Goal: Task Accomplishment & Management: Use online tool/utility

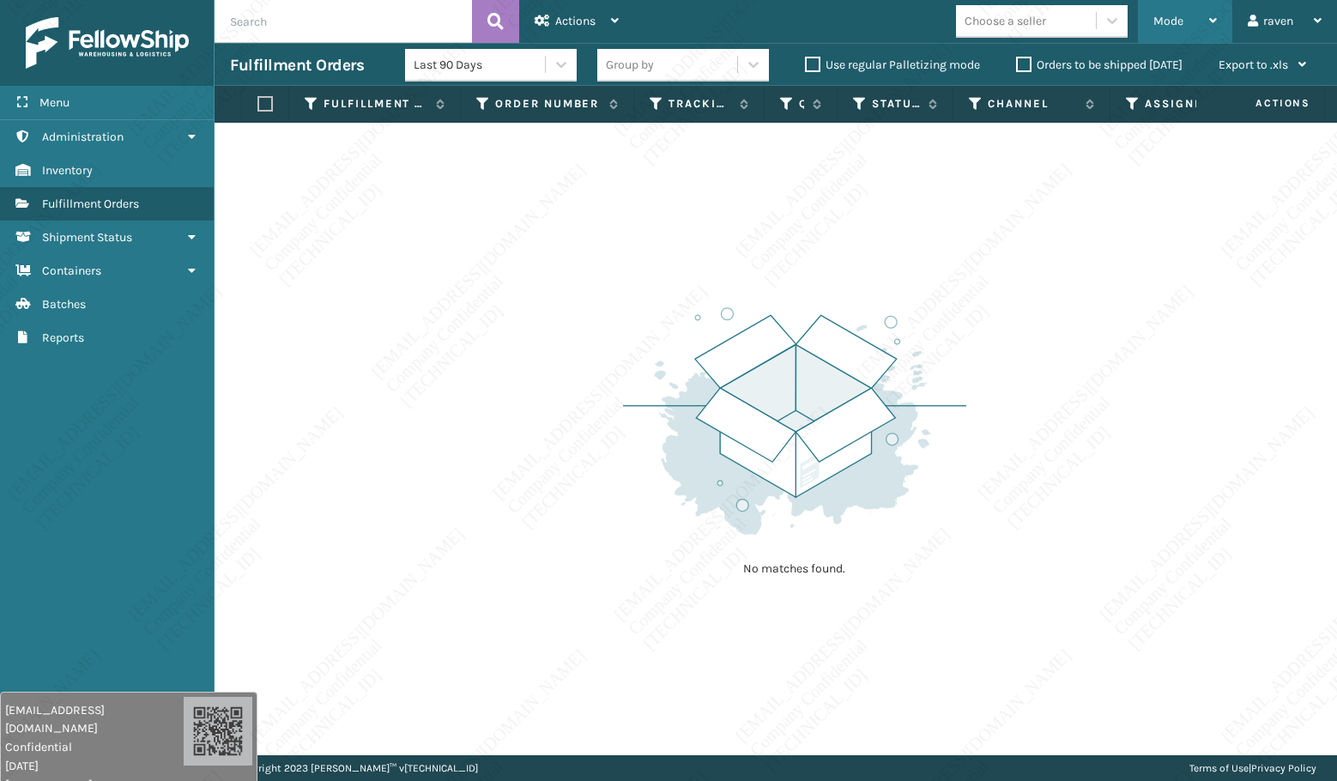
click at [1210, 10] on div "Mode" at bounding box center [1184, 21] width 63 height 43
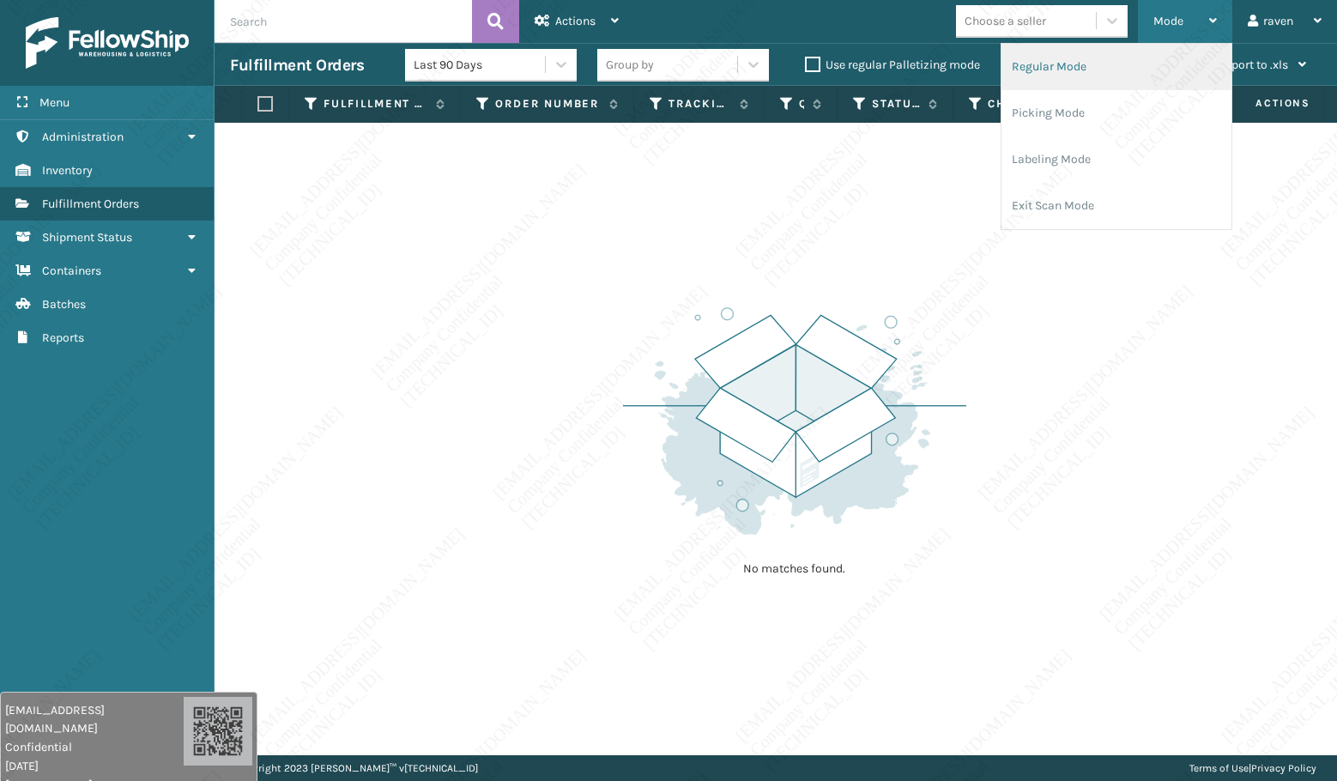
click at [1104, 75] on li "Regular Mode" at bounding box center [1116, 67] width 230 height 46
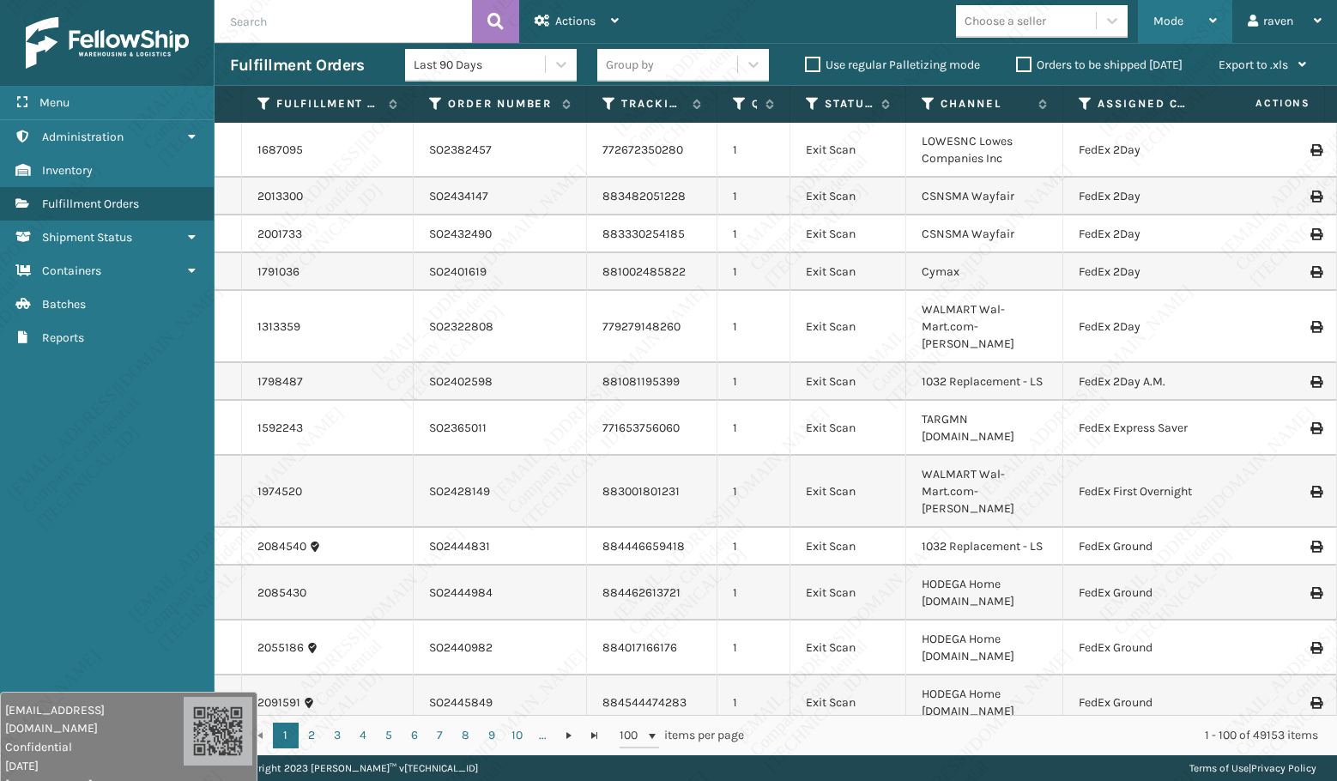
click at [1153, 20] on div "Mode" at bounding box center [1184, 21] width 63 height 43
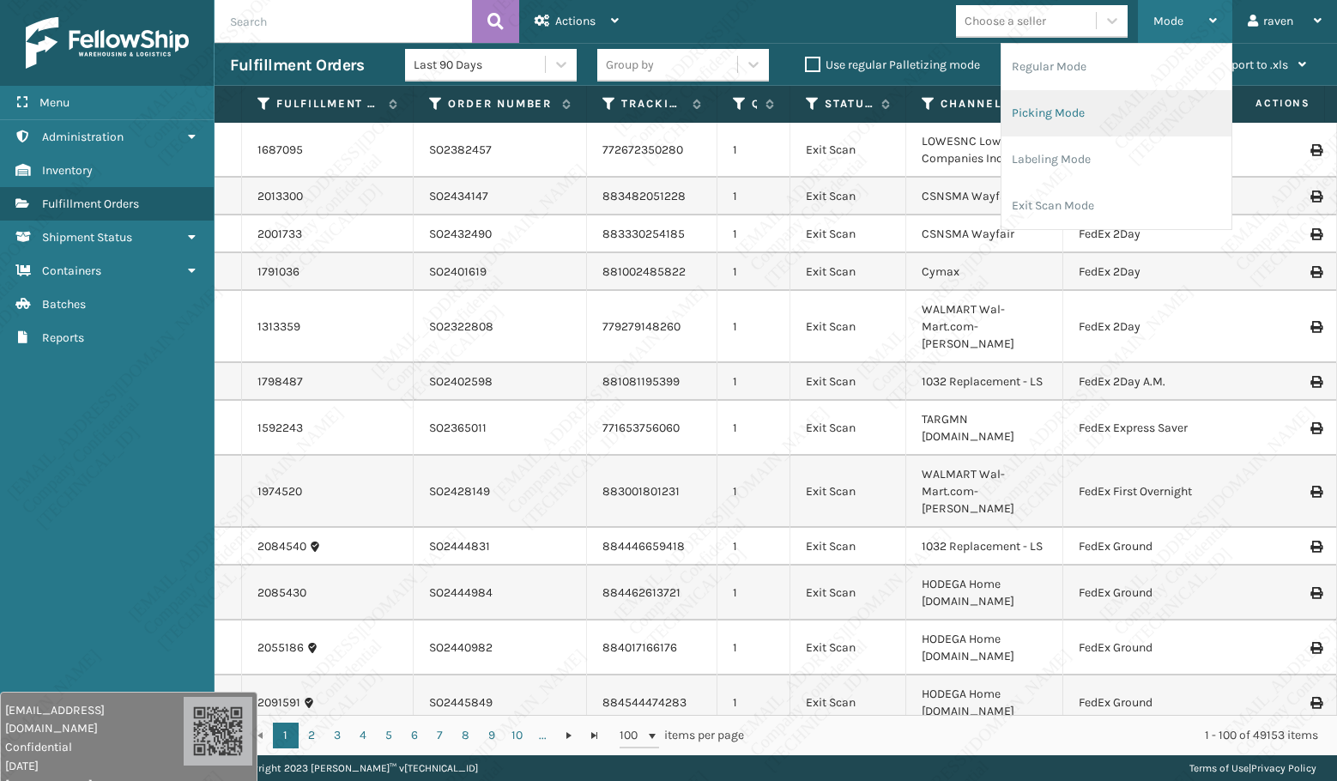
click at [1102, 103] on li "Picking Mode" at bounding box center [1116, 113] width 230 height 46
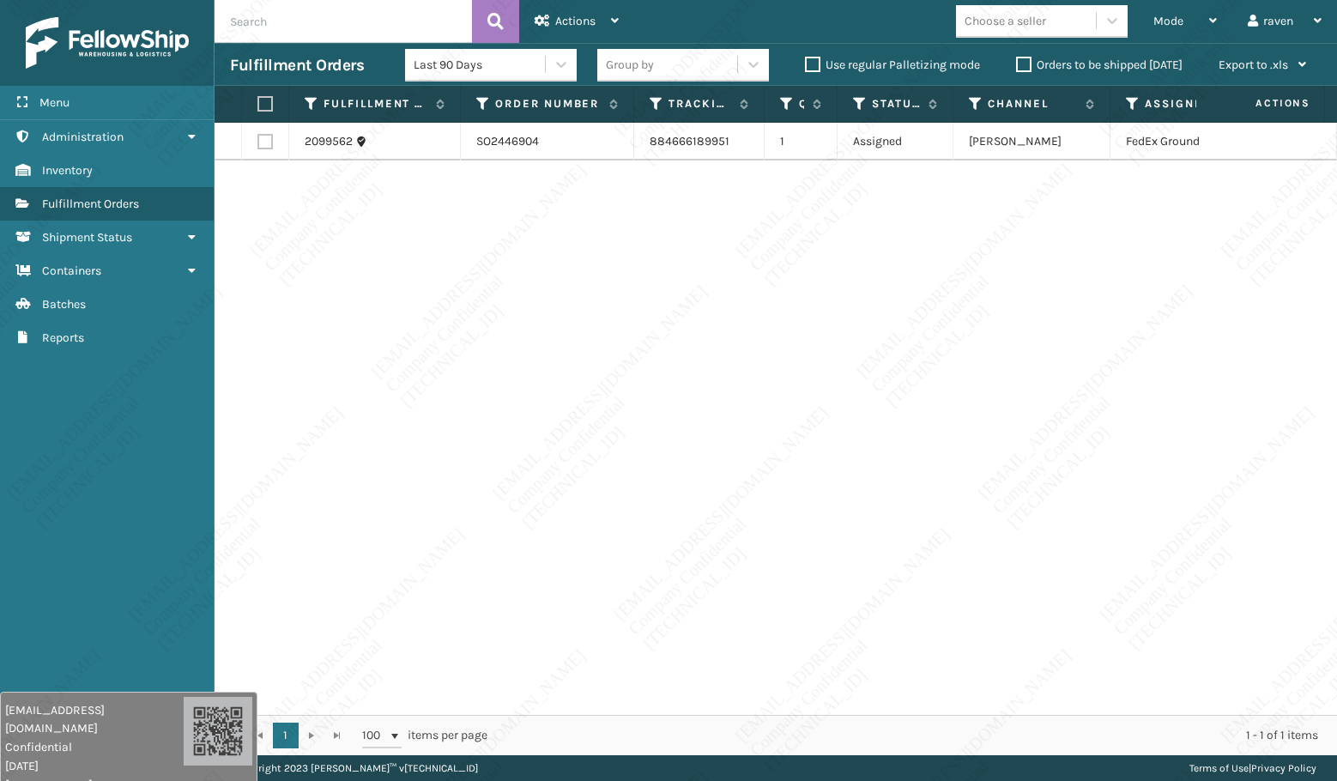
click at [265, 111] on label at bounding box center [262, 103] width 10 height 15
click at [258, 110] on input "checkbox" at bounding box center [257, 104] width 1 height 11
checkbox input "true"
click at [570, 26] on span "Actions" at bounding box center [575, 21] width 40 height 15
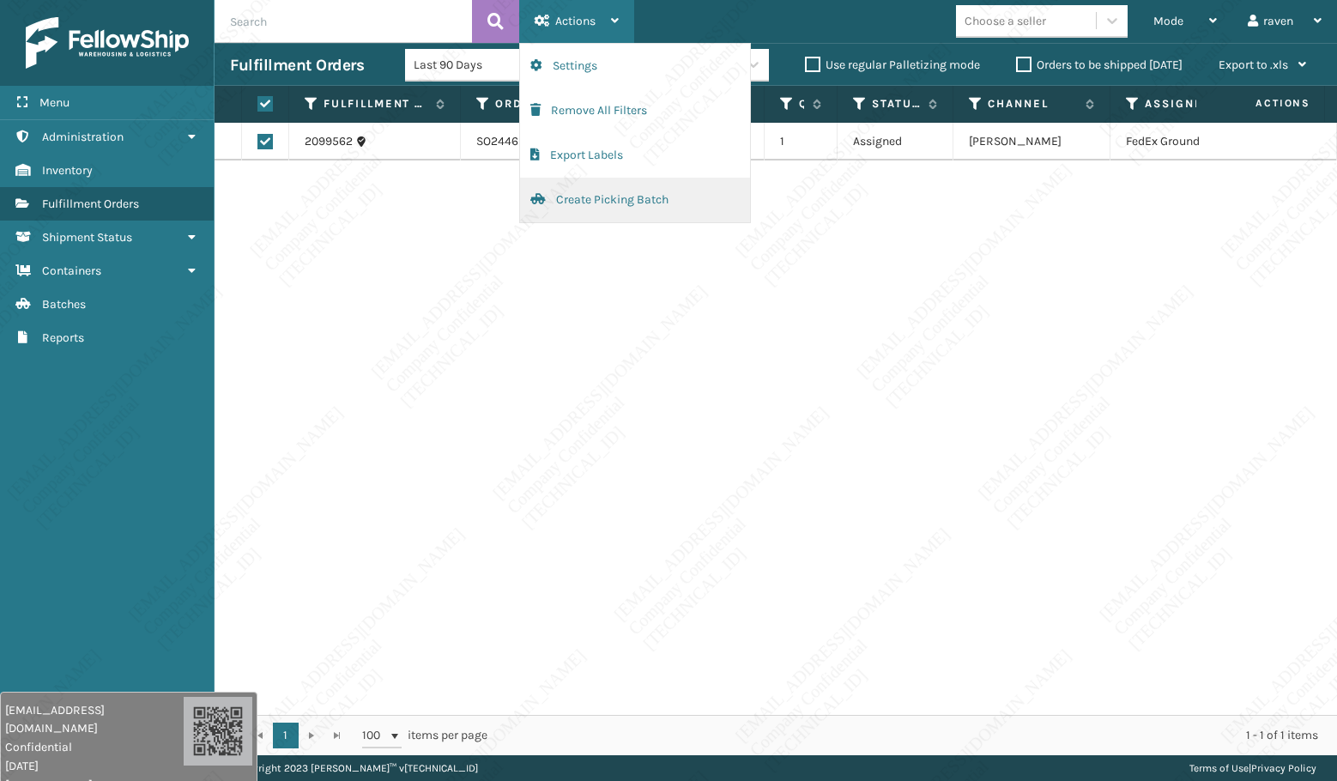
click at [557, 193] on button "Create Picking Batch" at bounding box center [635, 200] width 230 height 45
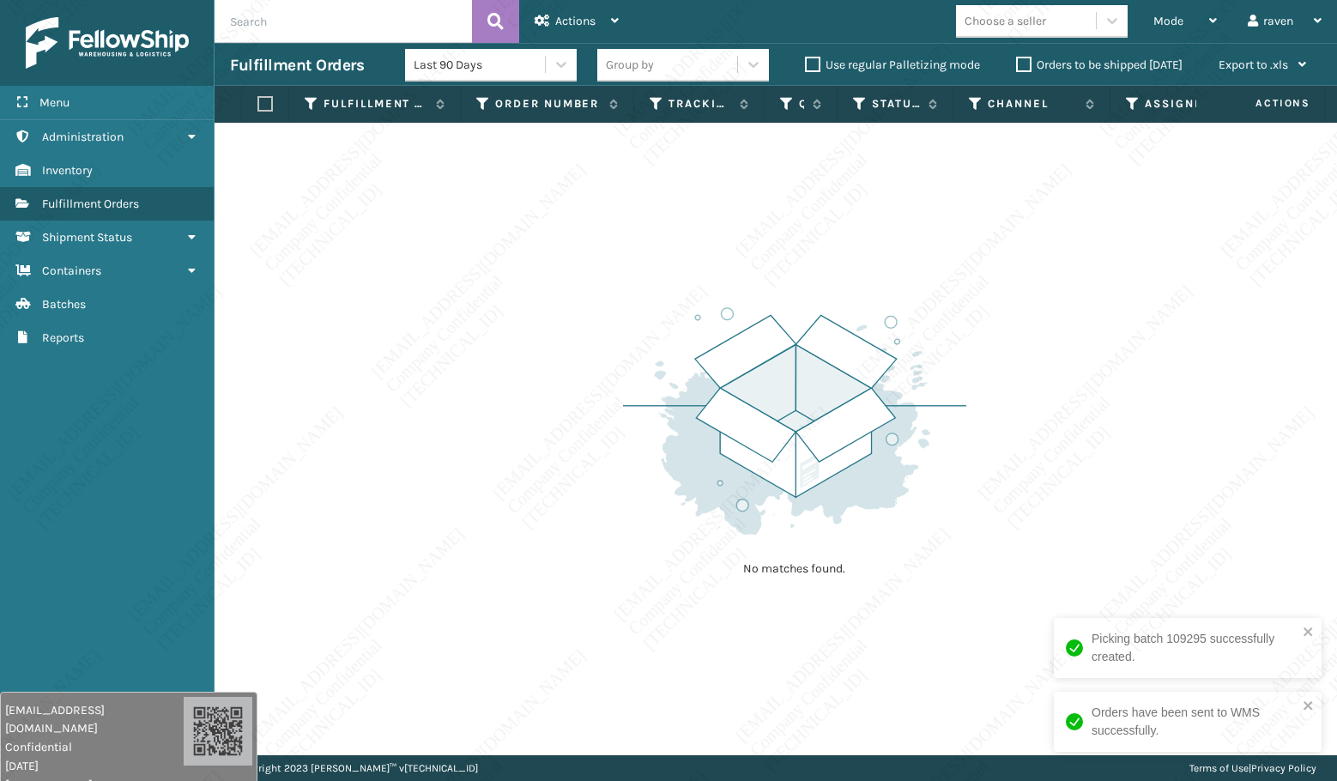
click at [709, 341] on img at bounding box center [794, 421] width 343 height 238
click at [673, 279] on div "No matches found." at bounding box center [775, 439] width 1122 height 632
click at [522, 293] on div "No matches found." at bounding box center [775, 439] width 1122 height 632
click at [450, 253] on div "No matches found." at bounding box center [775, 439] width 1122 height 632
drag, startPoint x: 583, startPoint y: 444, endPoint x: 575, endPoint y: 447, distance: 9.2
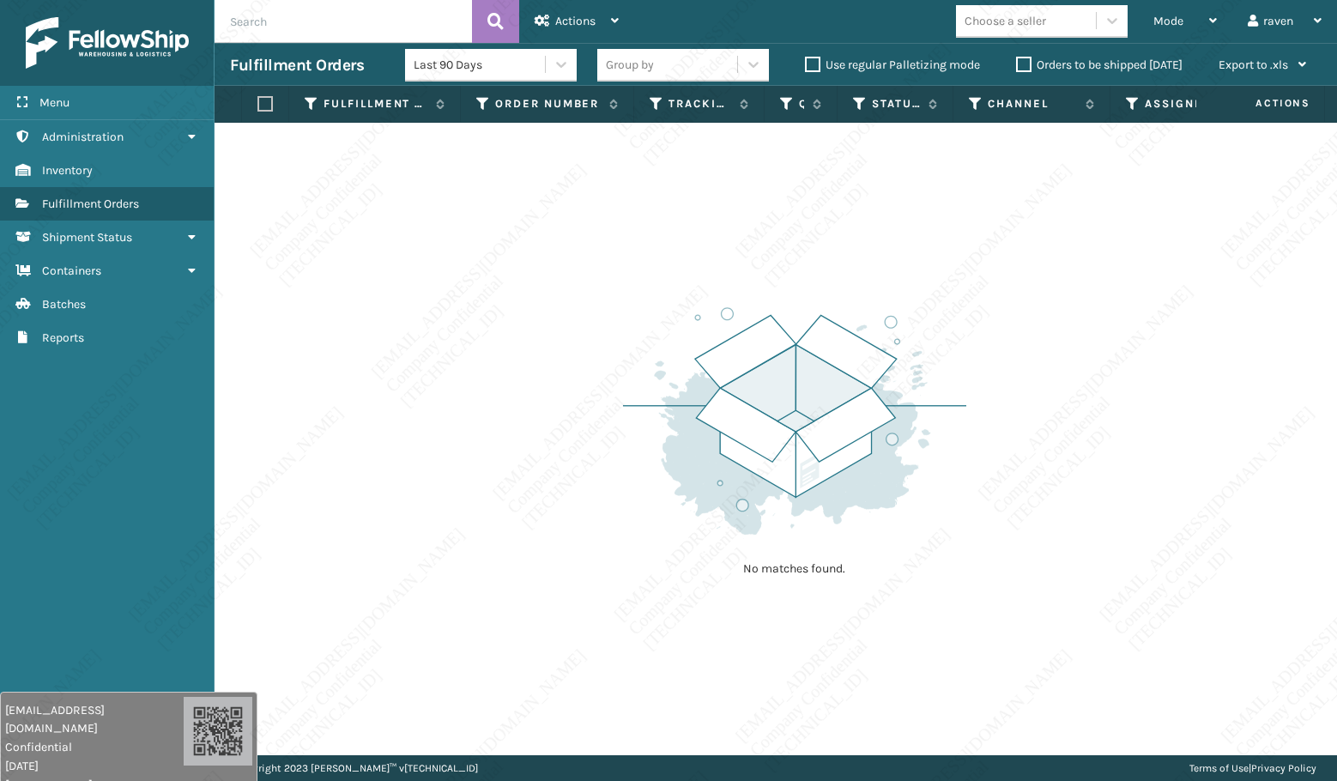
click at [576, 446] on div "No matches found." at bounding box center [775, 439] width 1122 height 632
click at [566, 452] on div "No matches found." at bounding box center [775, 439] width 1122 height 632
click at [537, 438] on div "No matches found." at bounding box center [775, 439] width 1122 height 632
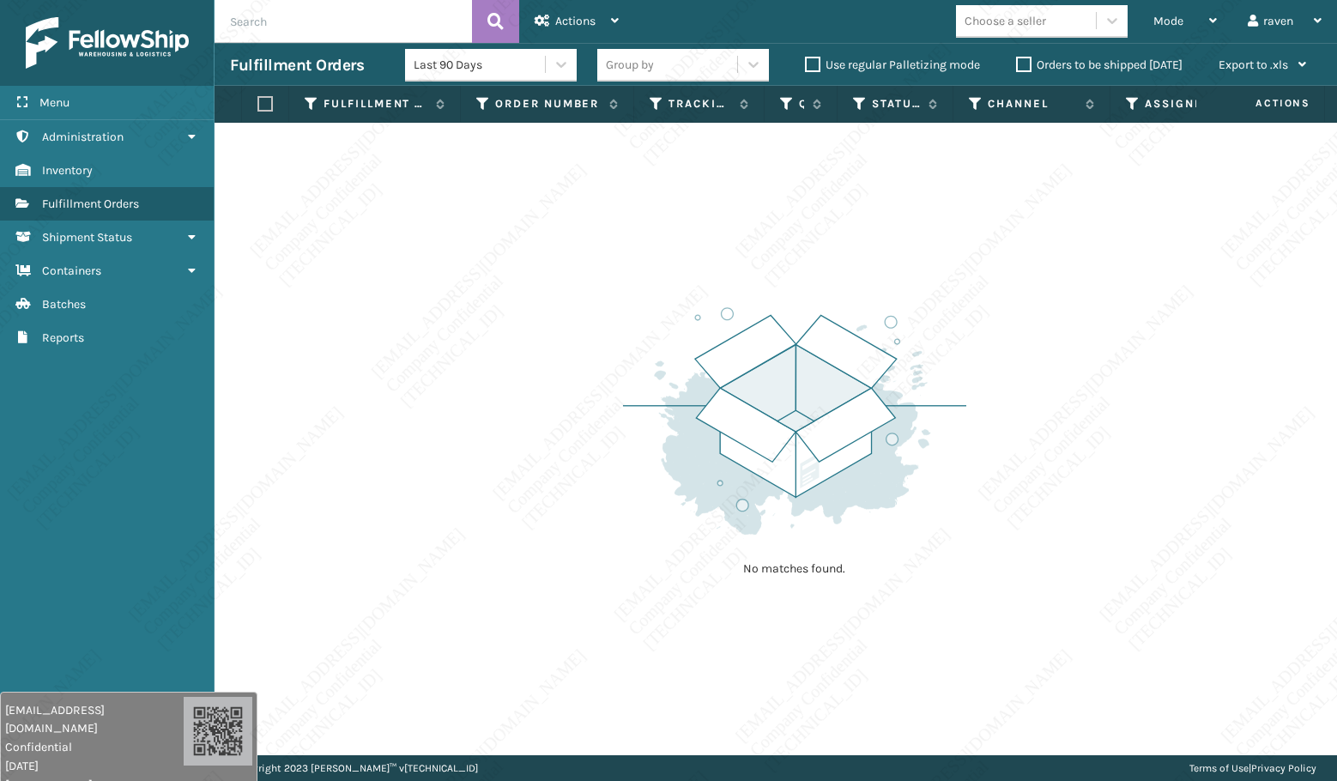
click at [494, 610] on div "No matches found." at bounding box center [775, 439] width 1122 height 632
click at [497, 608] on div "No matches found." at bounding box center [775, 439] width 1122 height 632
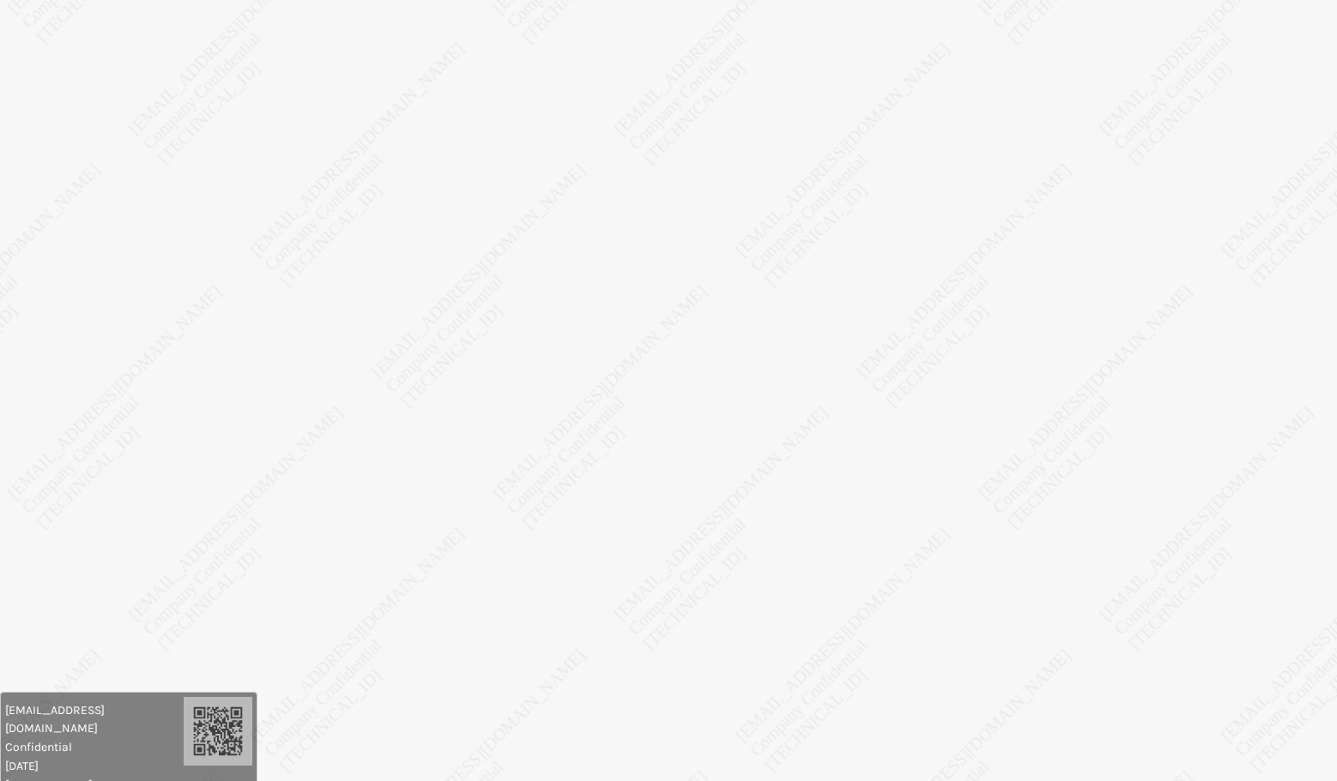
click at [976, 453] on body "raven.urot@valoroo.com Confidential 9/25/2025 136.158.32.104 raven.urot@valoroo…" at bounding box center [668, 390] width 1337 height 781
drag, startPoint x: 62, startPoint y: 157, endPoint x: 104, endPoint y: 131, distance: 49.3
click at [64, 154] on body "raven.urot@valoroo.com Confidential 9/25/2025 136.158.32.104 raven.urot@valoroo…" at bounding box center [668, 390] width 1337 height 781
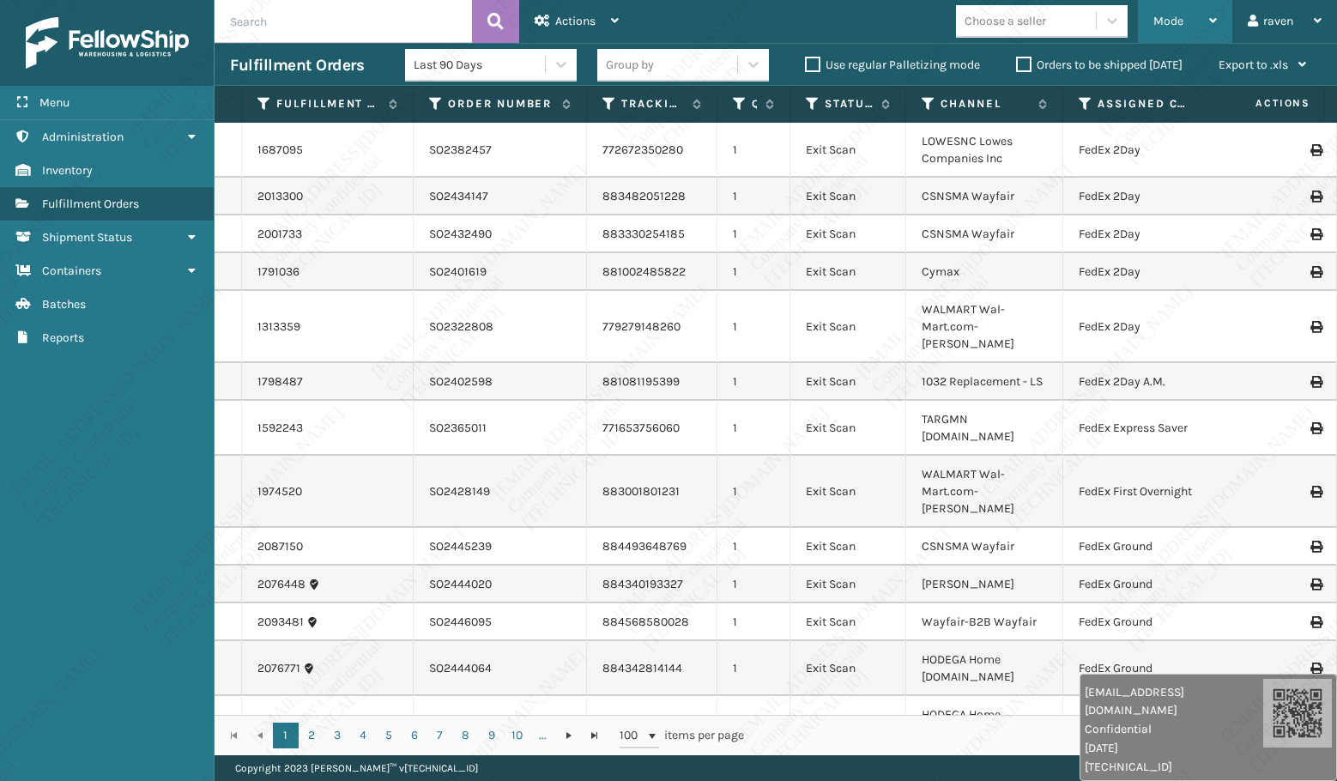
click at [1181, 24] on span "Mode" at bounding box center [1168, 21] width 30 height 15
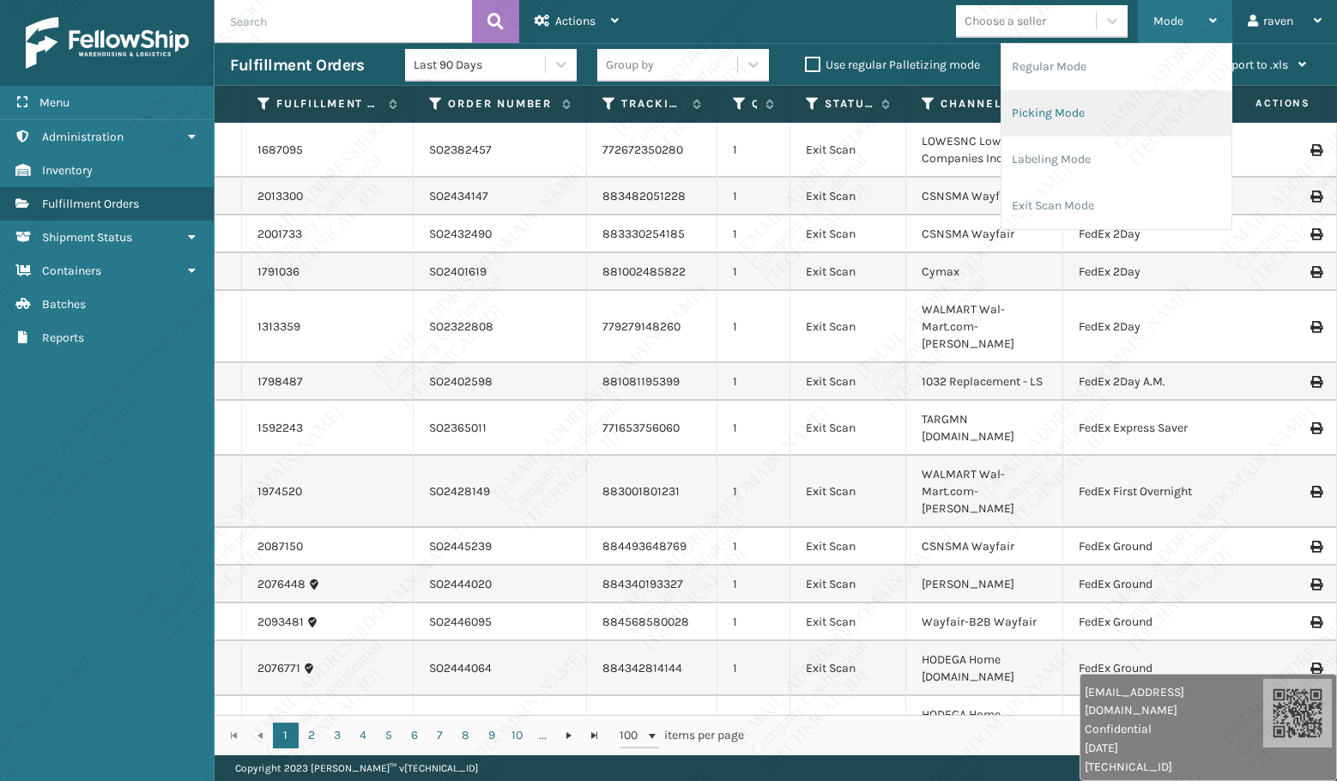
click at [1072, 104] on li "Picking Mode" at bounding box center [1116, 113] width 230 height 46
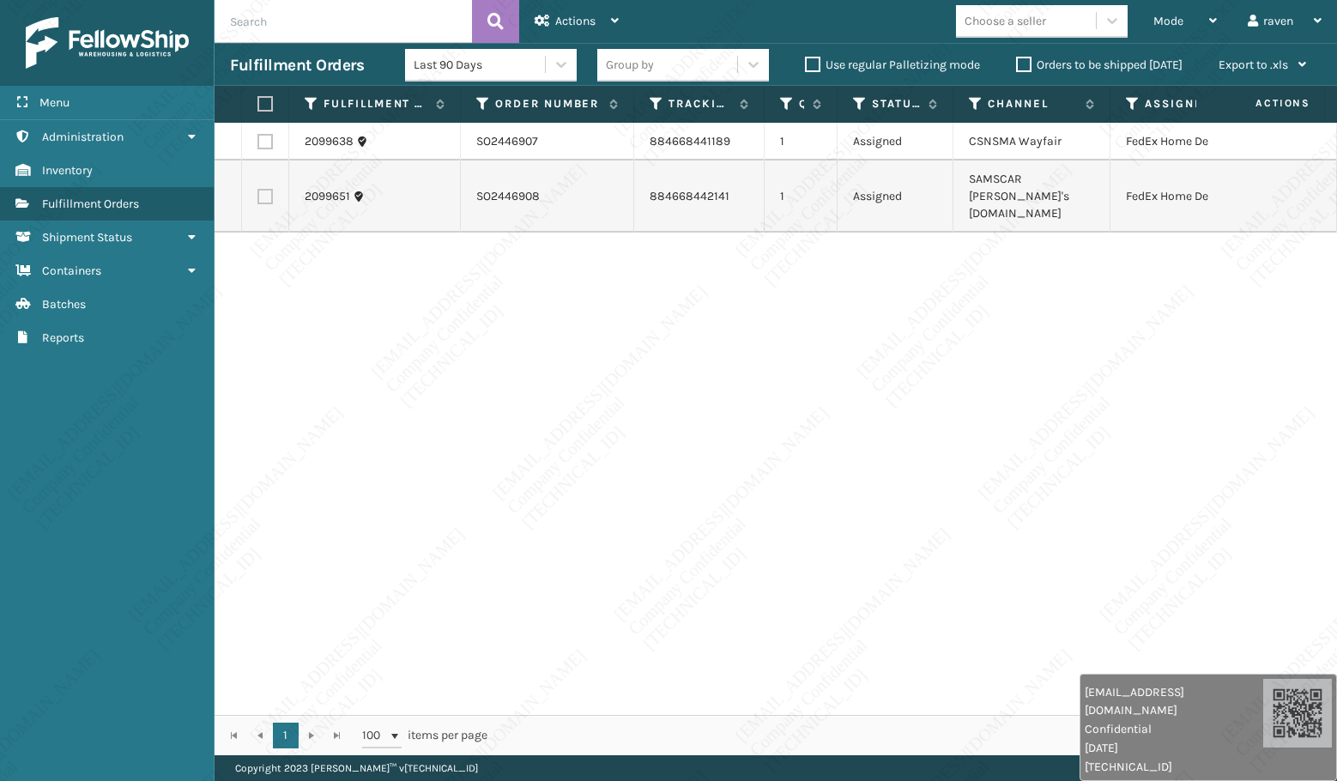
click at [1071, 272] on div "2099638 SO2446907 884668441189 1 Assigned CSNSMA Wayfair FedEx Home Delivery 20…" at bounding box center [775, 419] width 1122 height 592
click at [268, 100] on label at bounding box center [262, 103] width 10 height 15
click at [258, 100] on input "checkbox" at bounding box center [257, 104] width 1 height 11
checkbox input "true"
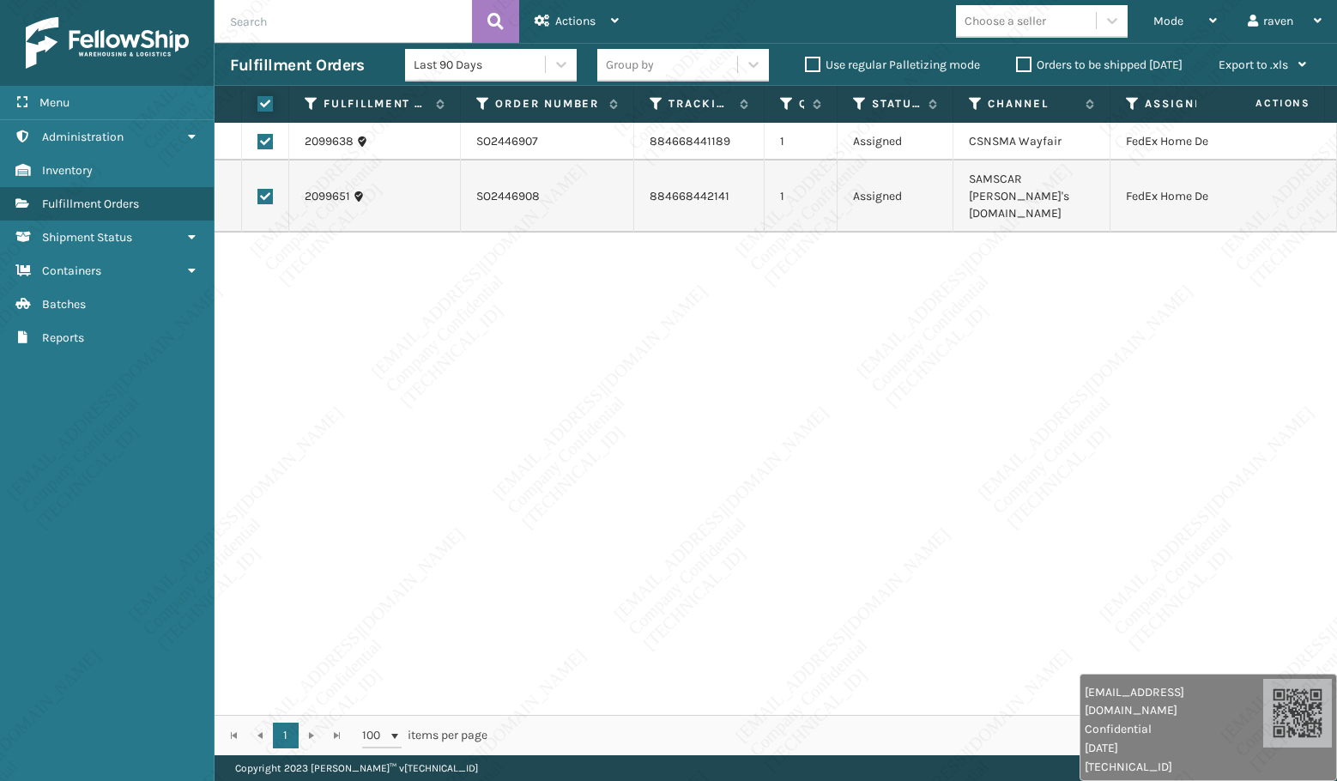
checkbox input "true"
click at [590, 22] on span "Actions" at bounding box center [575, 21] width 40 height 15
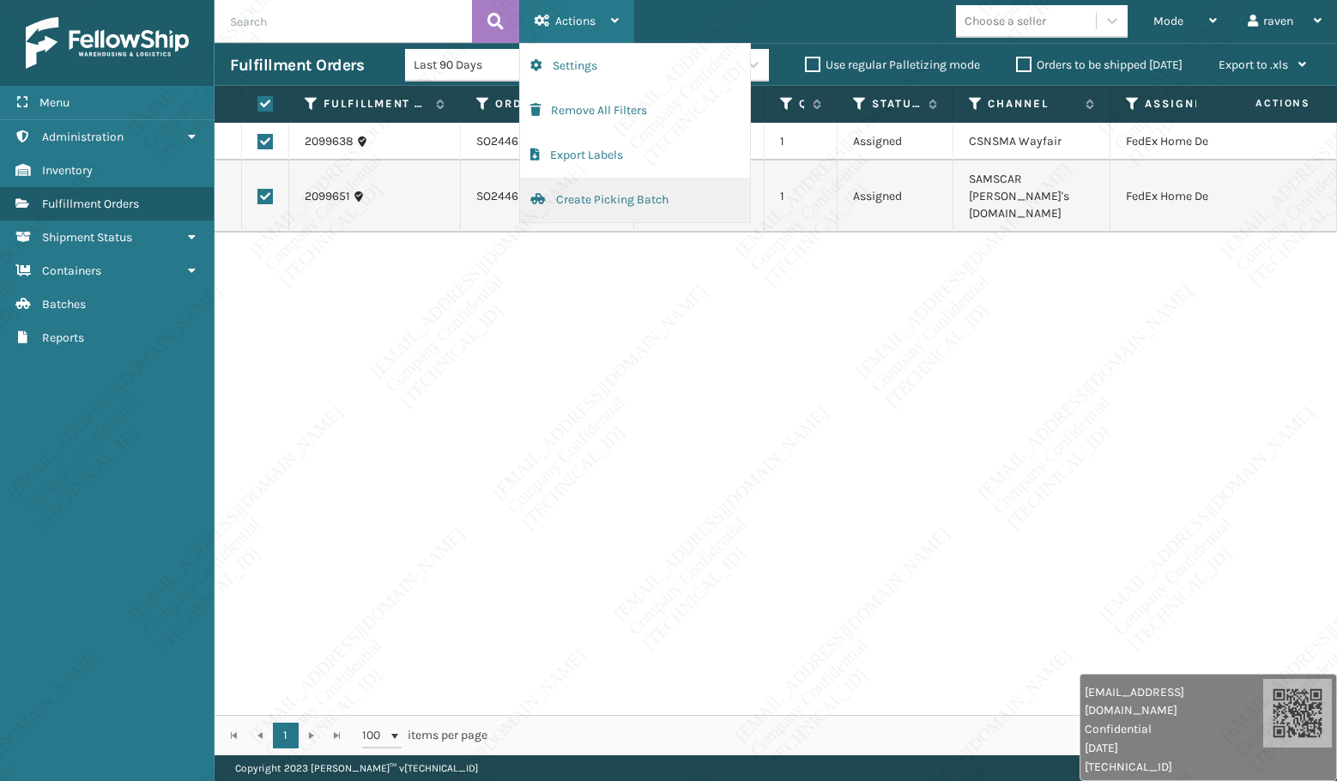
click at [564, 188] on button "Create Picking Batch" at bounding box center [635, 200] width 230 height 45
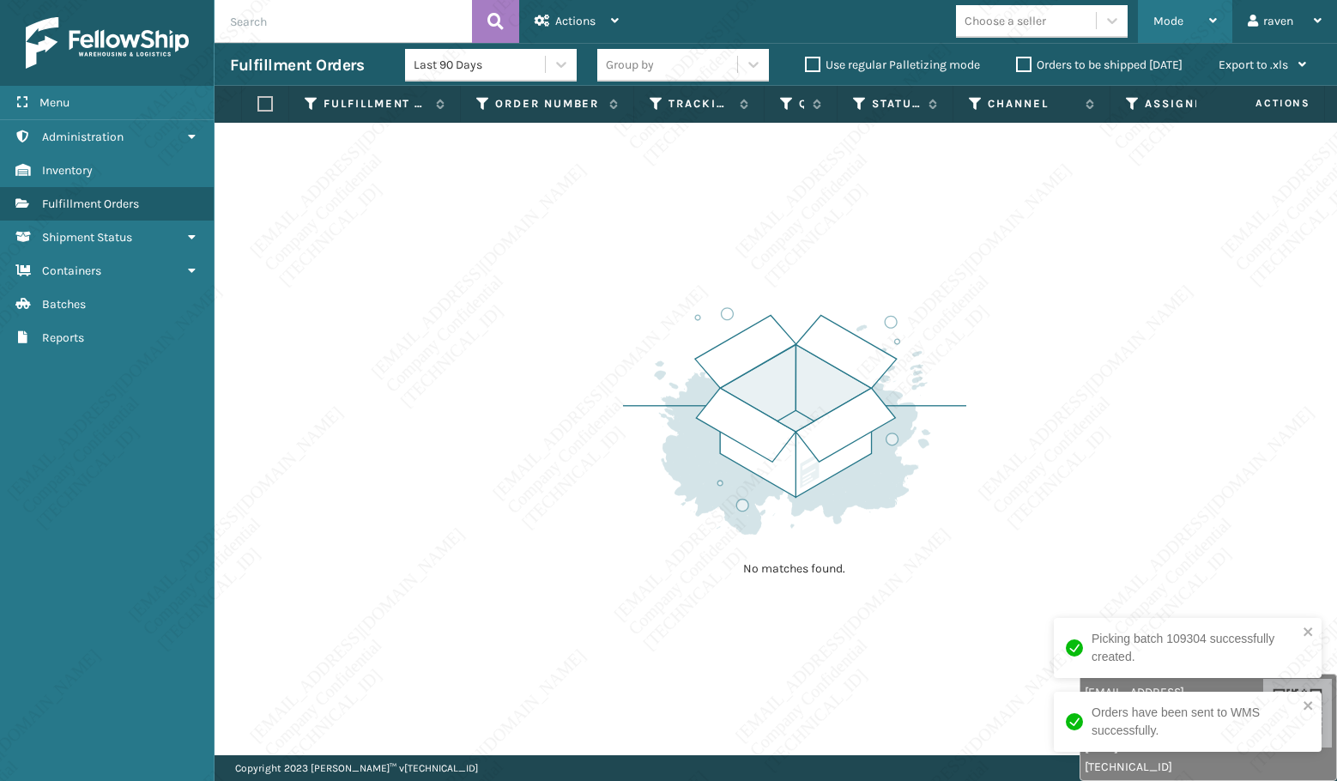
click at [1196, 15] on div "Mode" at bounding box center [1184, 21] width 63 height 43
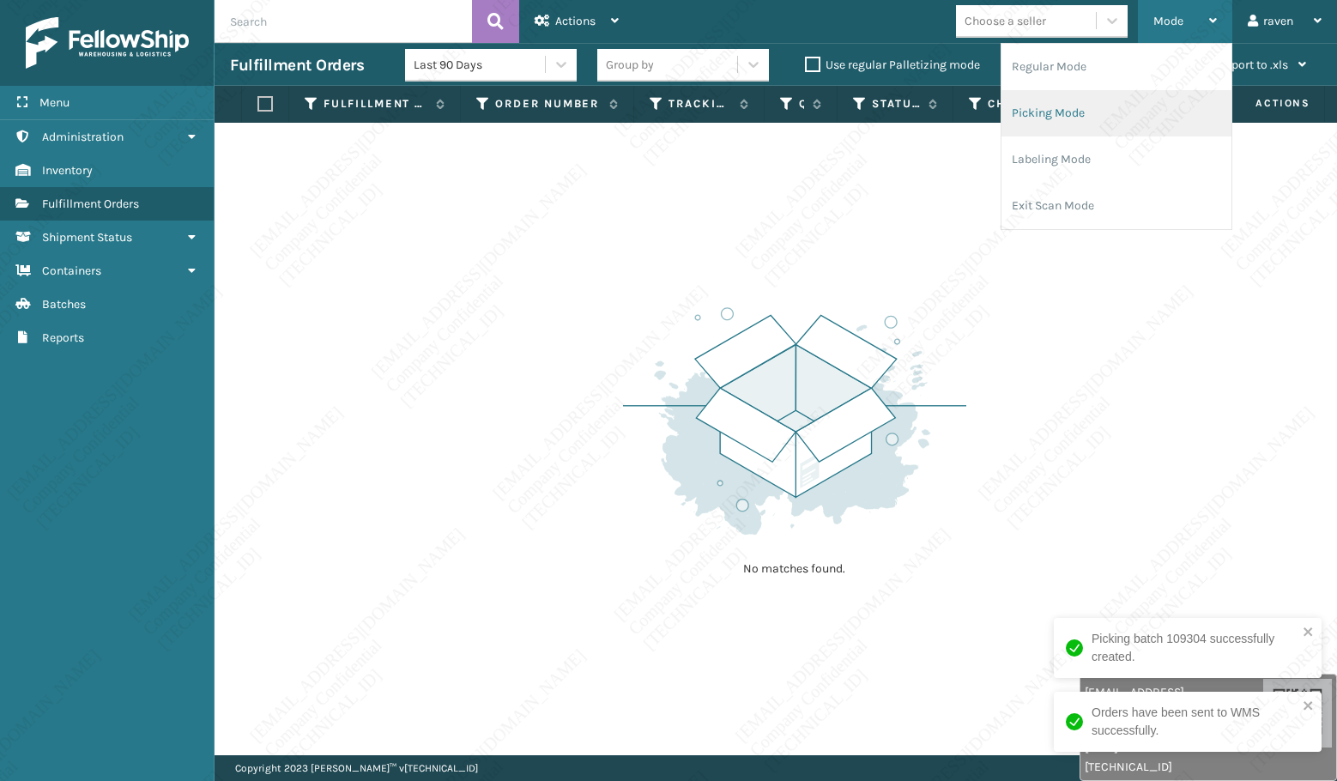
click at [1101, 110] on li "Picking Mode" at bounding box center [1116, 113] width 230 height 46
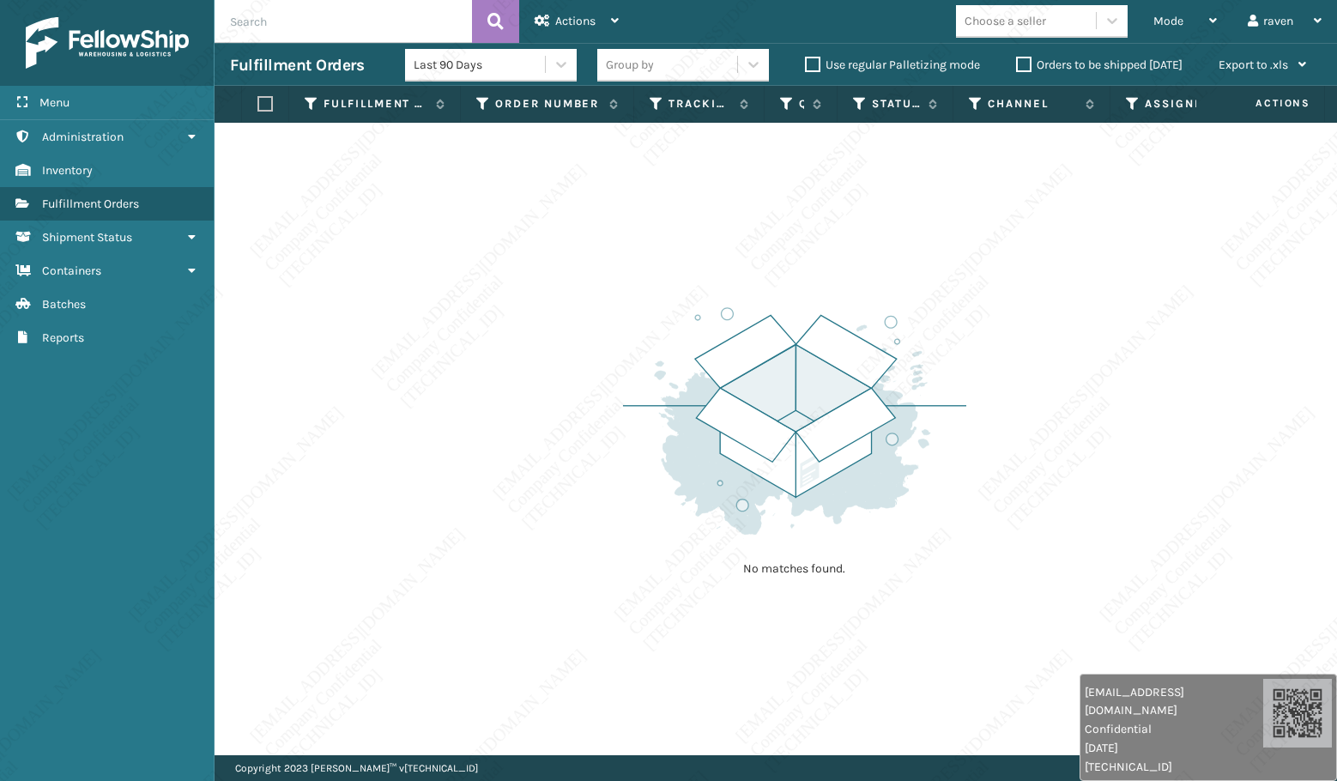
click at [1059, 226] on div "No matches found." at bounding box center [775, 439] width 1122 height 632
click at [549, 217] on div "No matches found." at bounding box center [775, 439] width 1122 height 632
click at [1184, 7] on div "Mode" at bounding box center [1184, 21] width 63 height 43
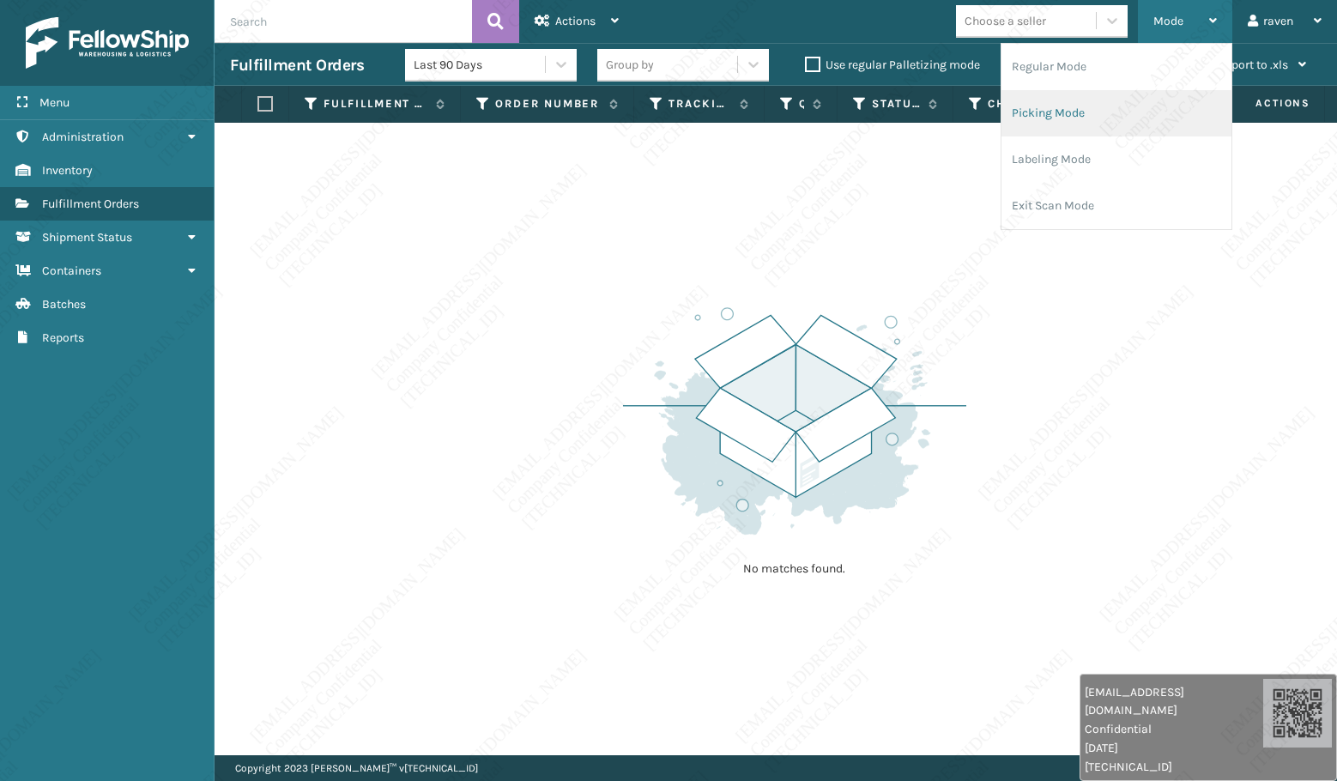
click at [1093, 98] on li "Picking Mode" at bounding box center [1116, 113] width 230 height 46
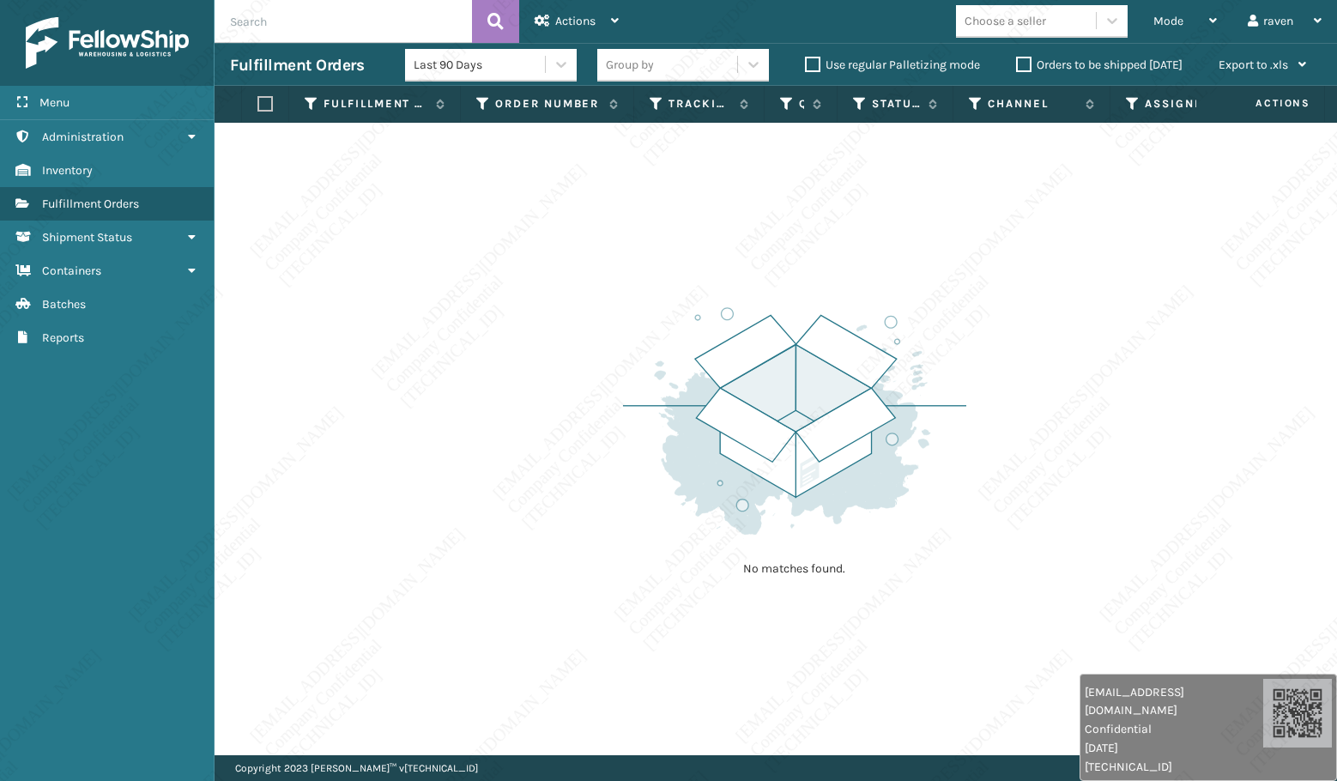
click at [708, 422] on img at bounding box center [794, 421] width 343 height 238
click at [1185, 15] on div "Mode" at bounding box center [1184, 21] width 63 height 43
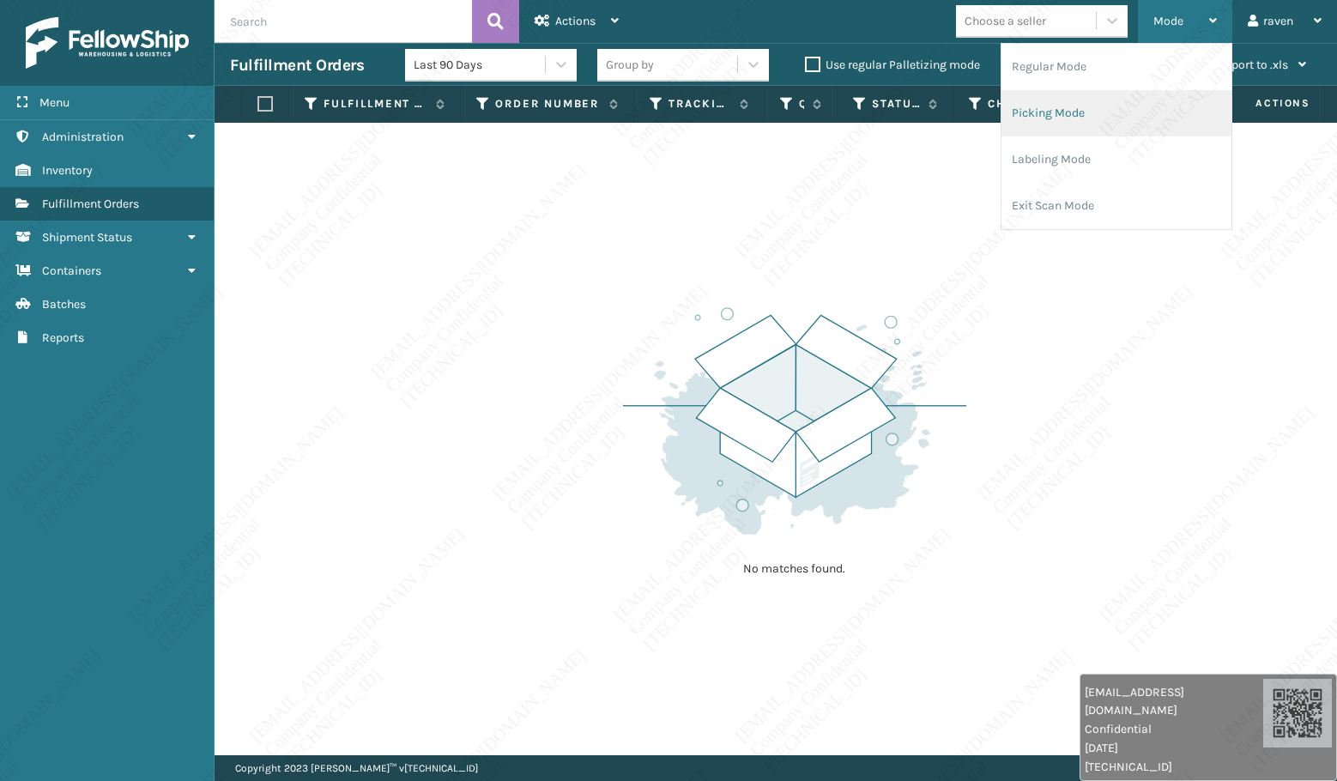
click at [1110, 98] on li "Picking Mode" at bounding box center [1116, 113] width 230 height 46
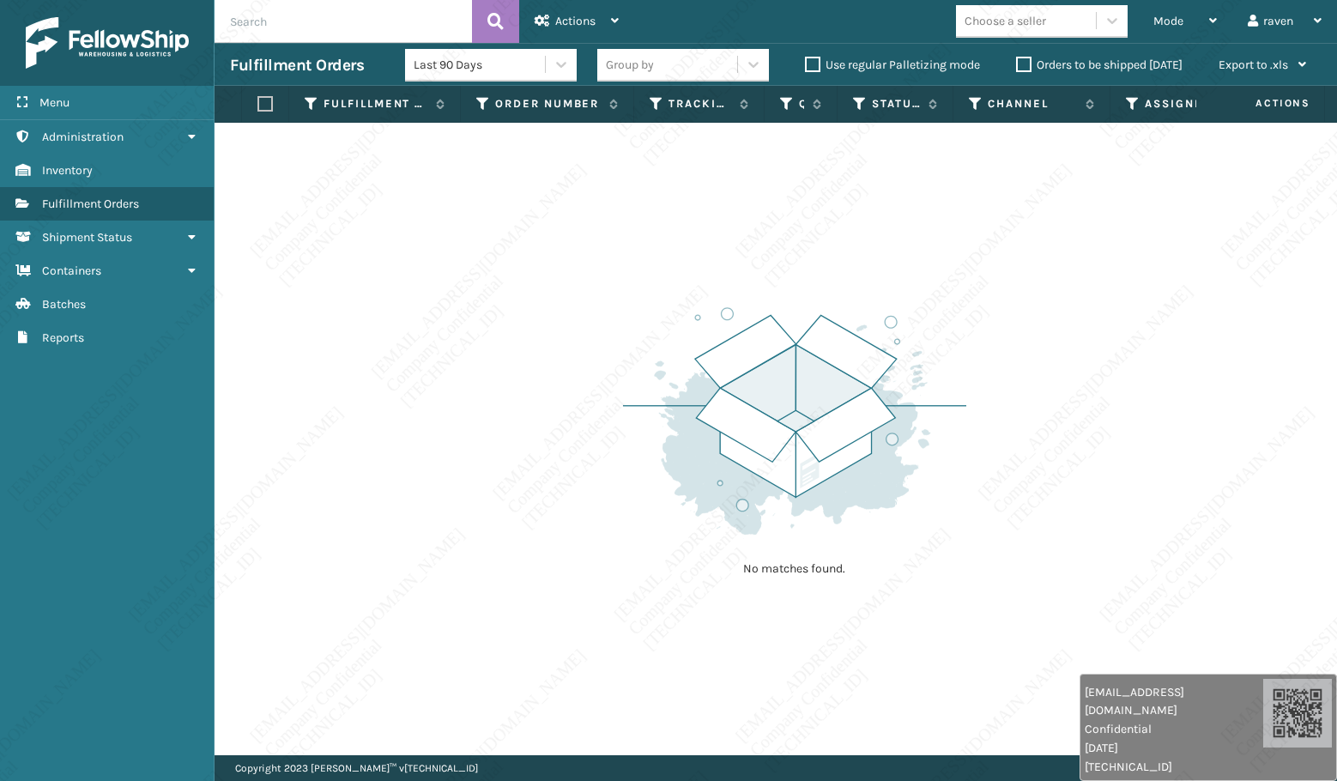
click at [981, 328] on div "No matches found." at bounding box center [775, 439] width 1122 height 632
click at [987, 325] on div "No matches found." at bounding box center [775, 439] width 1122 height 632
click at [1111, 560] on div "No matches found." at bounding box center [775, 439] width 1122 height 632
click at [1162, 24] on span "Mode" at bounding box center [1168, 21] width 30 height 15
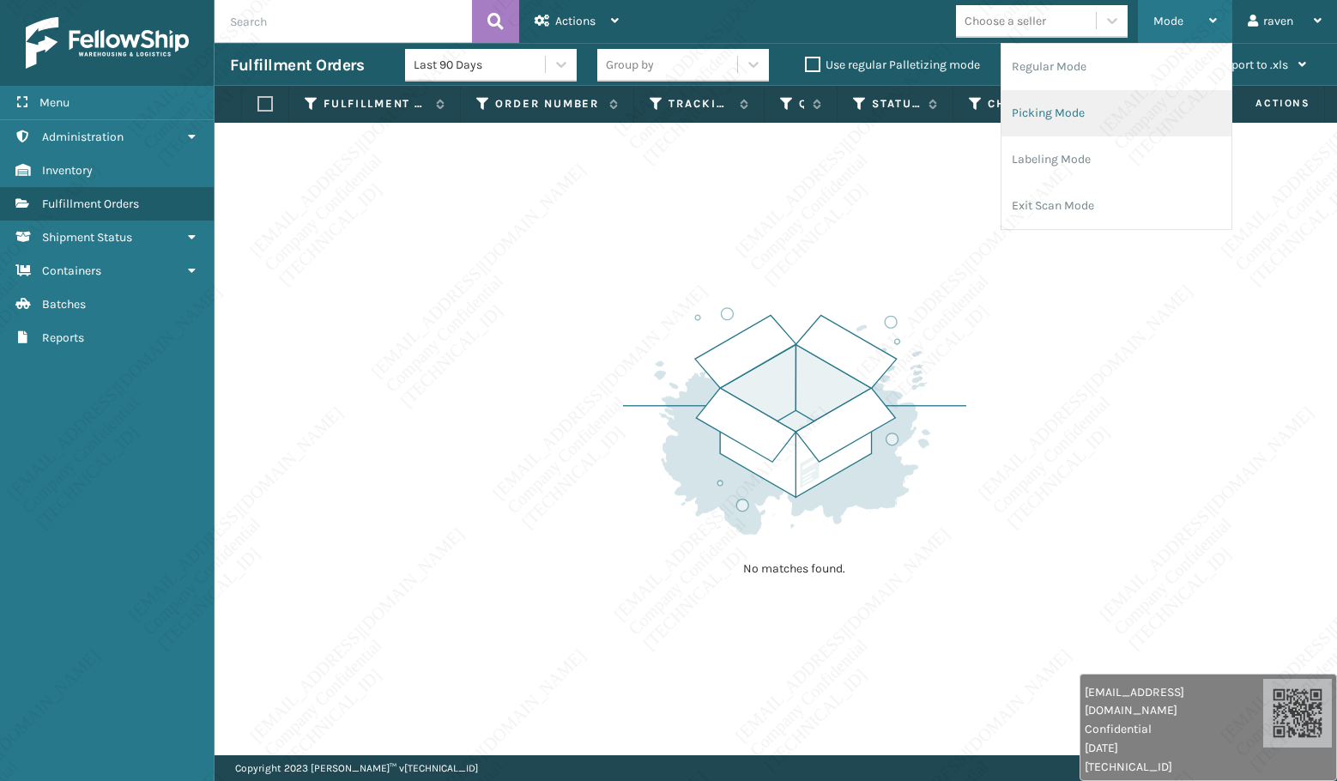
click at [1083, 90] on li "Picking Mode" at bounding box center [1116, 113] width 230 height 46
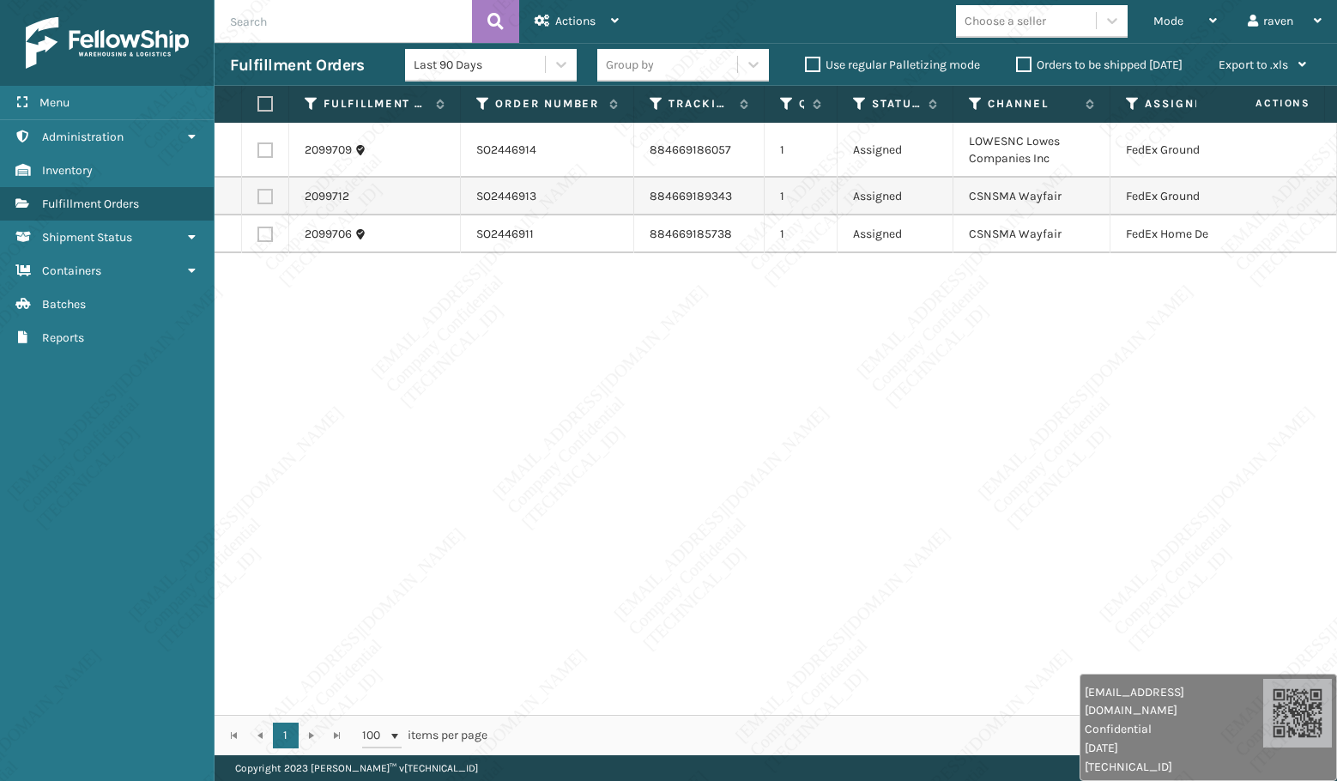
click at [1023, 388] on div "2099709 SO2446914 884669186057 1 Assigned LOWESNC Lowes Companies Inc FedEx Gro…" at bounding box center [775, 419] width 1122 height 592
click at [267, 151] on label at bounding box center [264, 149] width 15 height 15
click at [258, 151] on input "checkbox" at bounding box center [257, 147] width 1 height 11
checkbox input "true"
click at [272, 199] on label at bounding box center [264, 196] width 15 height 15
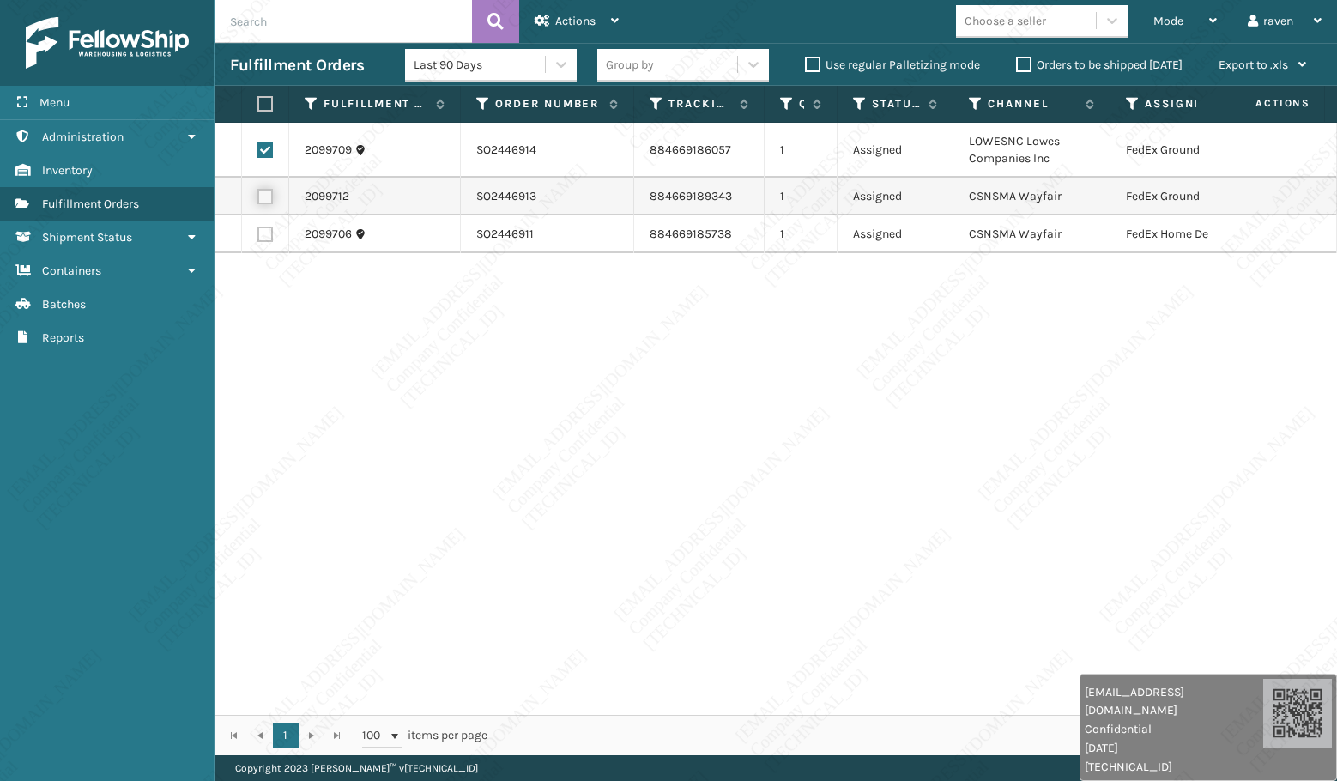
click at [258, 199] on input "checkbox" at bounding box center [257, 194] width 1 height 11
checkbox input "true"
drag, startPoint x: 582, startPoint y: 12, endPoint x: 578, endPoint y: 97, distance: 85.0
click at [582, 11] on div "Actions" at bounding box center [576, 21] width 84 height 43
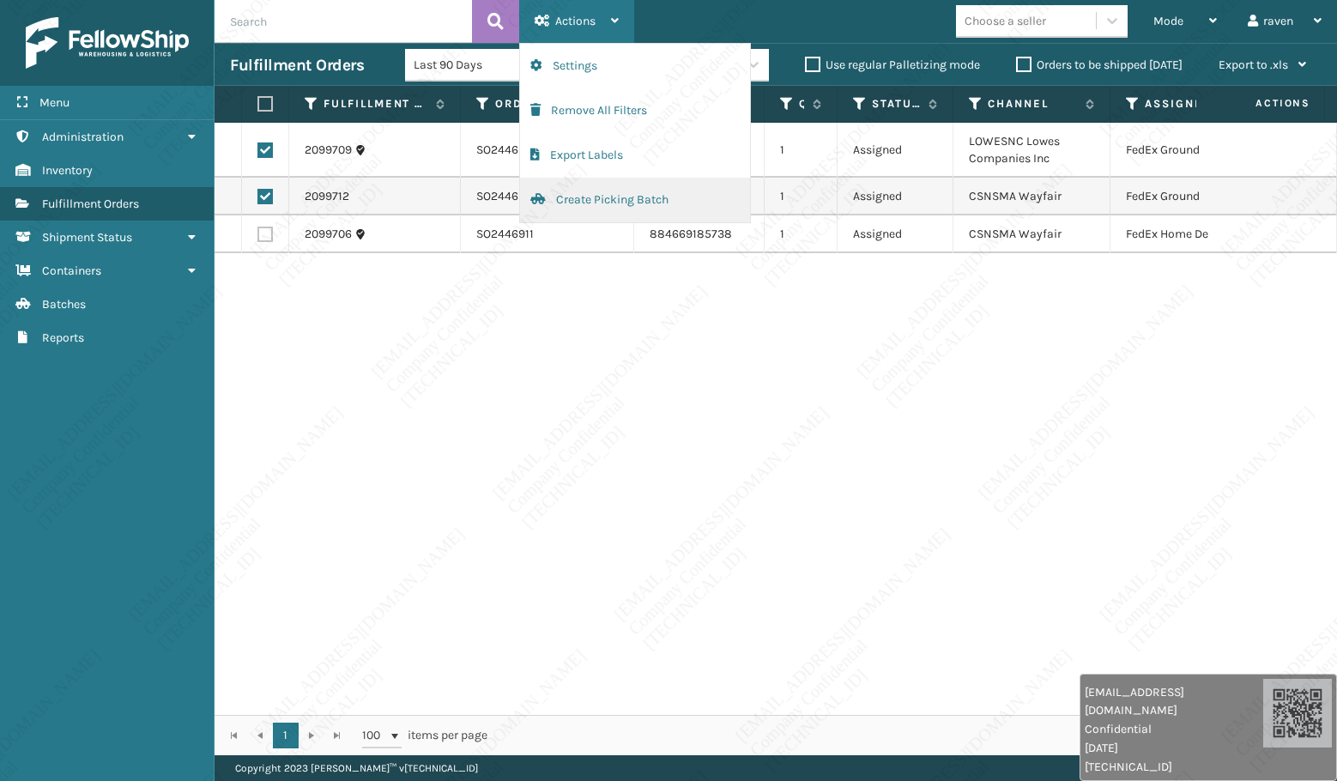
click at [571, 193] on button "Create Picking Batch" at bounding box center [635, 200] width 230 height 45
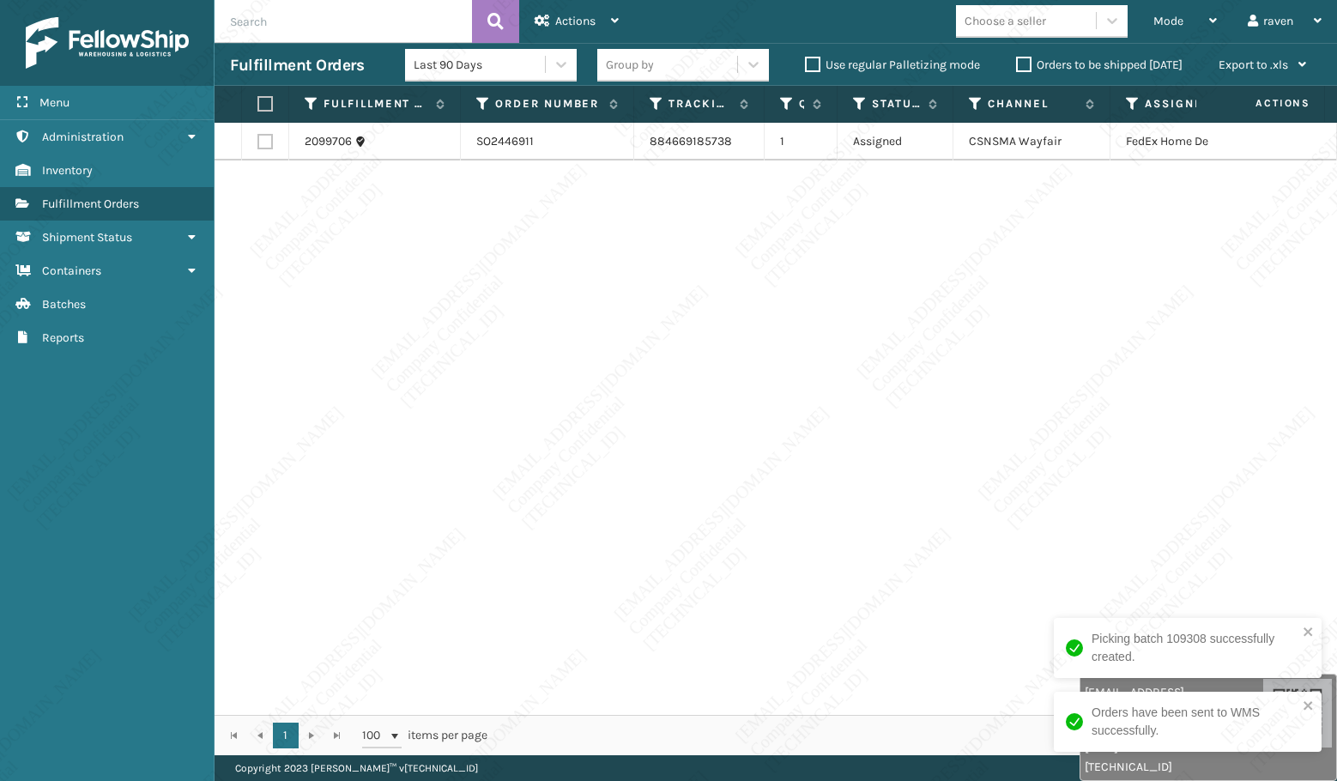
click at [257, 98] on th at bounding box center [265, 104] width 47 height 37
click at [260, 102] on label at bounding box center [262, 103] width 10 height 15
click at [258, 102] on input "checkbox" at bounding box center [257, 104] width 1 height 11
checkbox input "true"
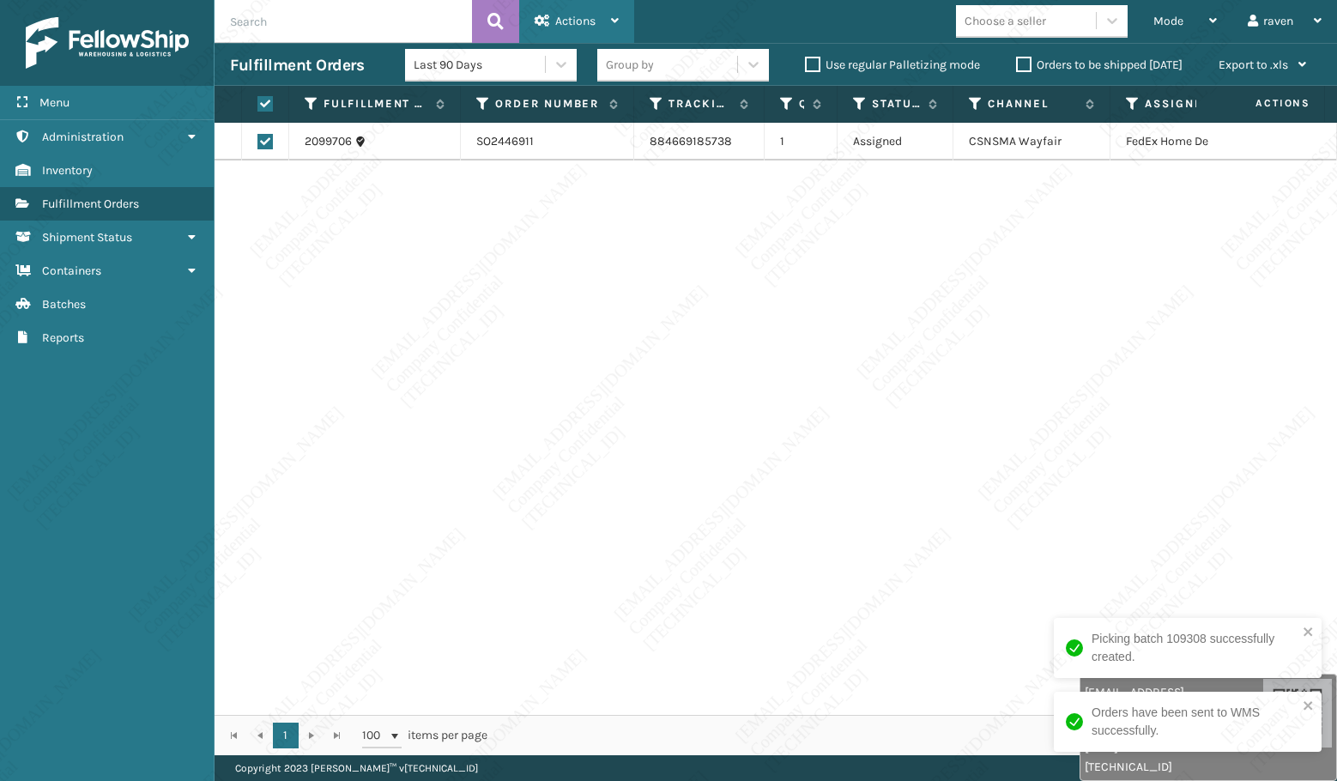
click at [616, 18] on icon at bounding box center [615, 21] width 8 height 12
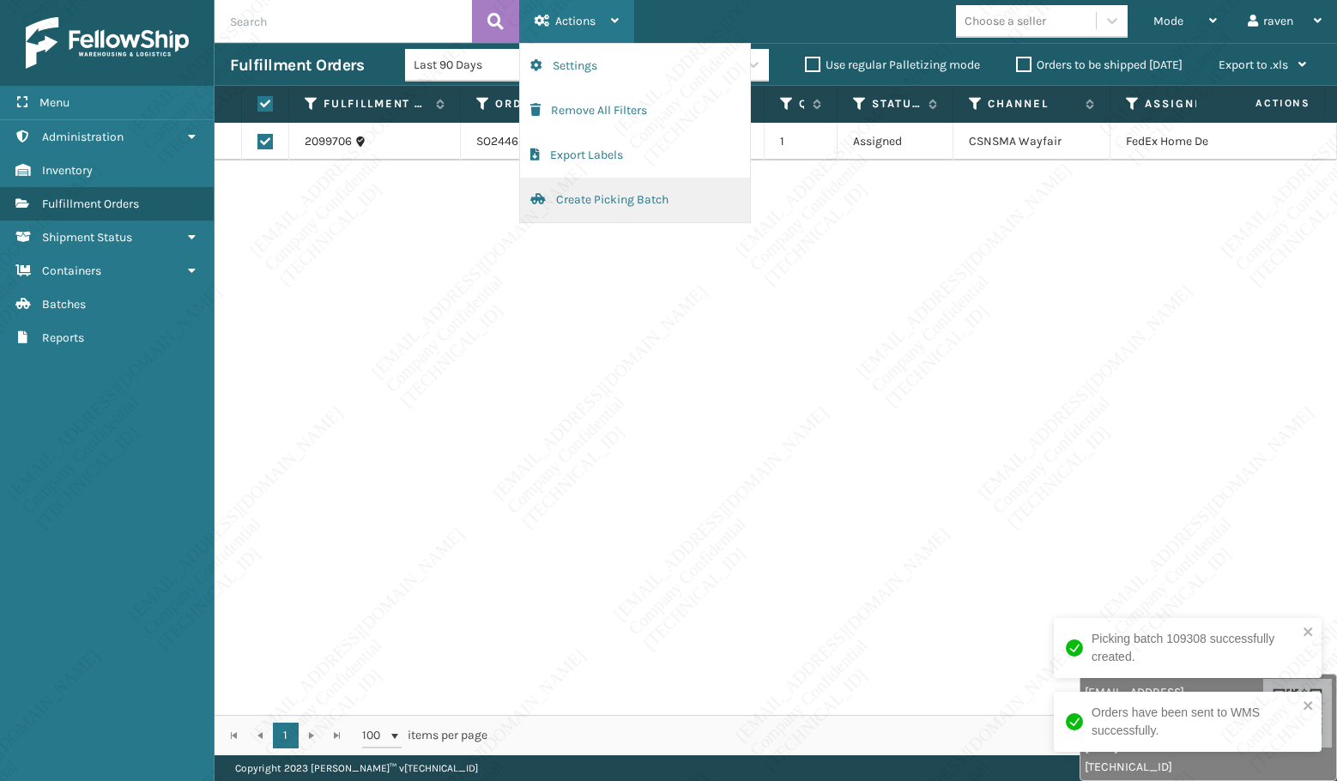
click at [563, 195] on button "Create Picking Batch" at bounding box center [635, 200] width 230 height 45
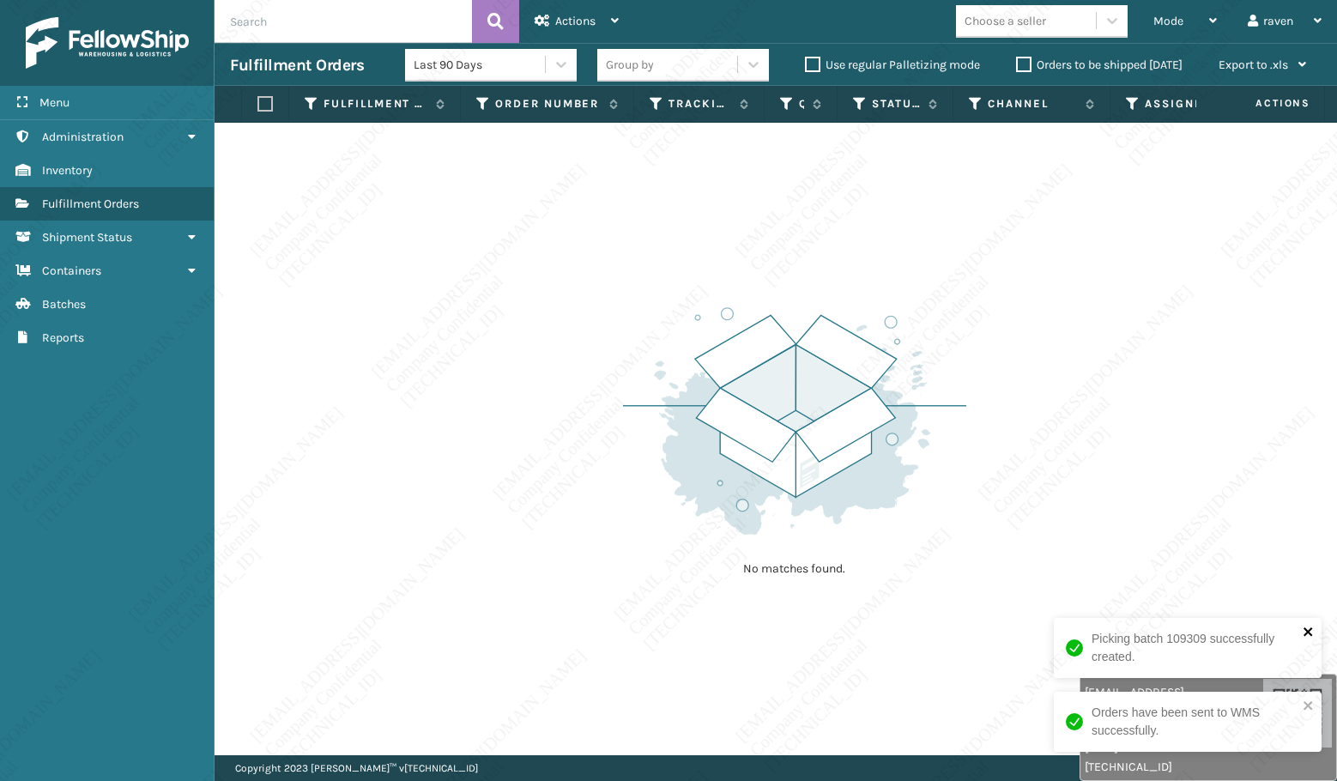
click at [1307, 629] on icon "close" at bounding box center [1308, 632] width 12 height 14
click at [1308, 702] on icon "close" at bounding box center [1308, 705] width 12 height 14
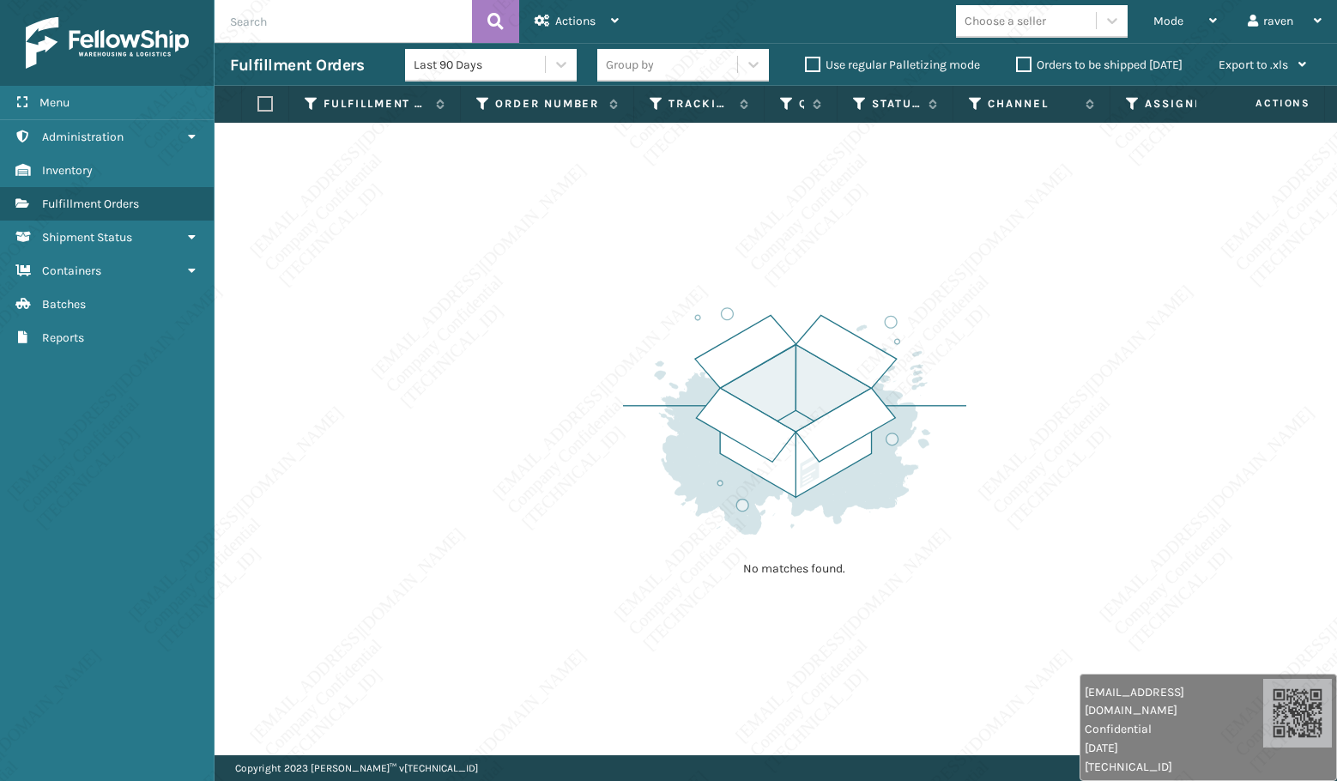
click at [806, 453] on img at bounding box center [794, 421] width 343 height 238
click at [1006, 329] on div "No matches found." at bounding box center [775, 439] width 1122 height 632
click at [1179, 11] on div "Mode" at bounding box center [1184, 21] width 63 height 43
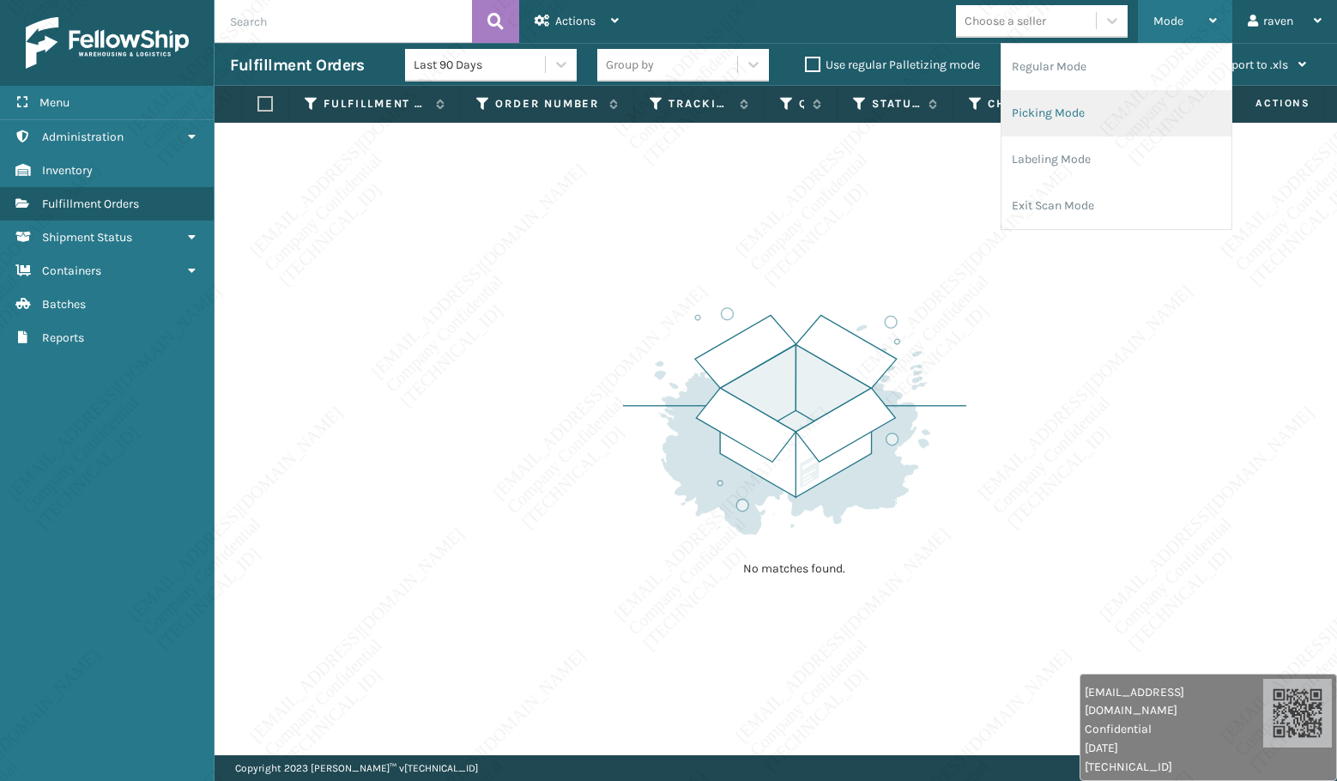
click at [1047, 112] on li "Picking Mode" at bounding box center [1116, 113] width 230 height 46
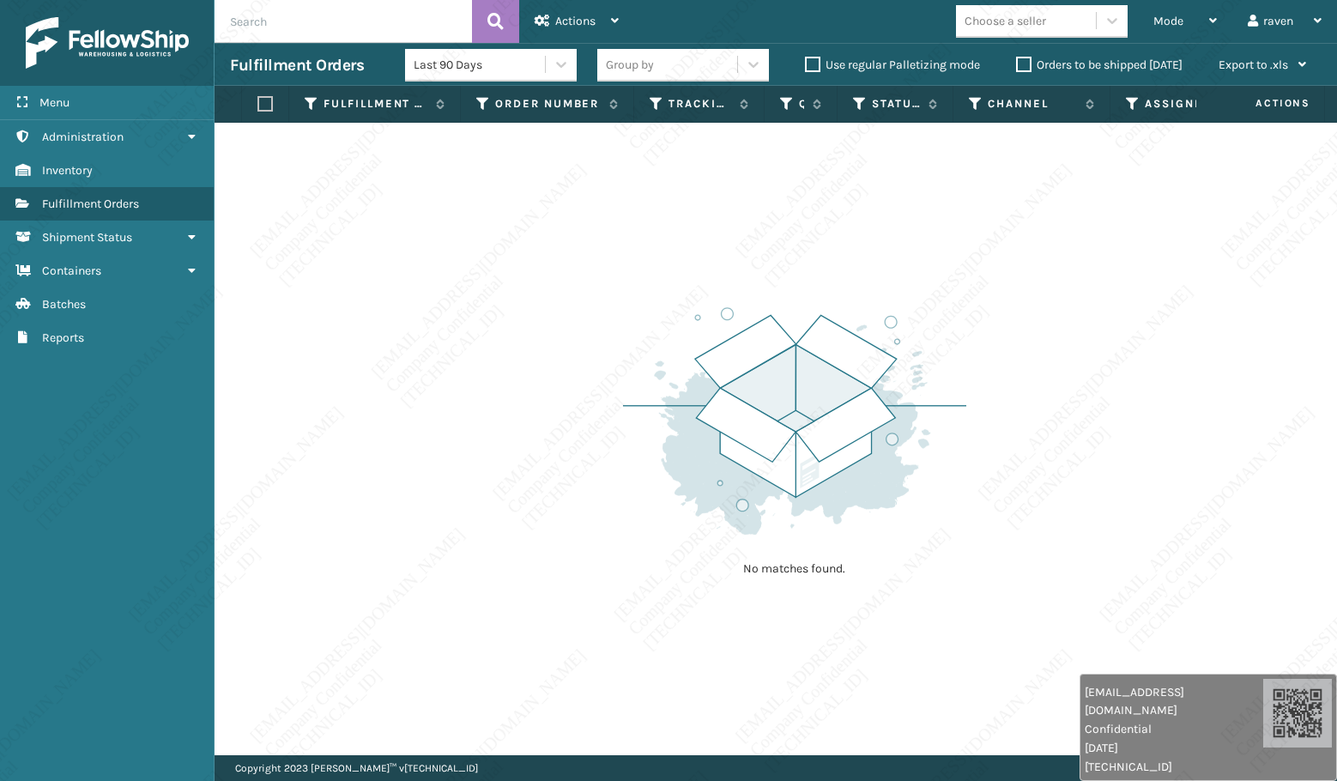
click at [898, 269] on div "No matches found." at bounding box center [775, 439] width 1122 height 632
click at [1181, 16] on span "Mode" at bounding box center [1168, 21] width 30 height 15
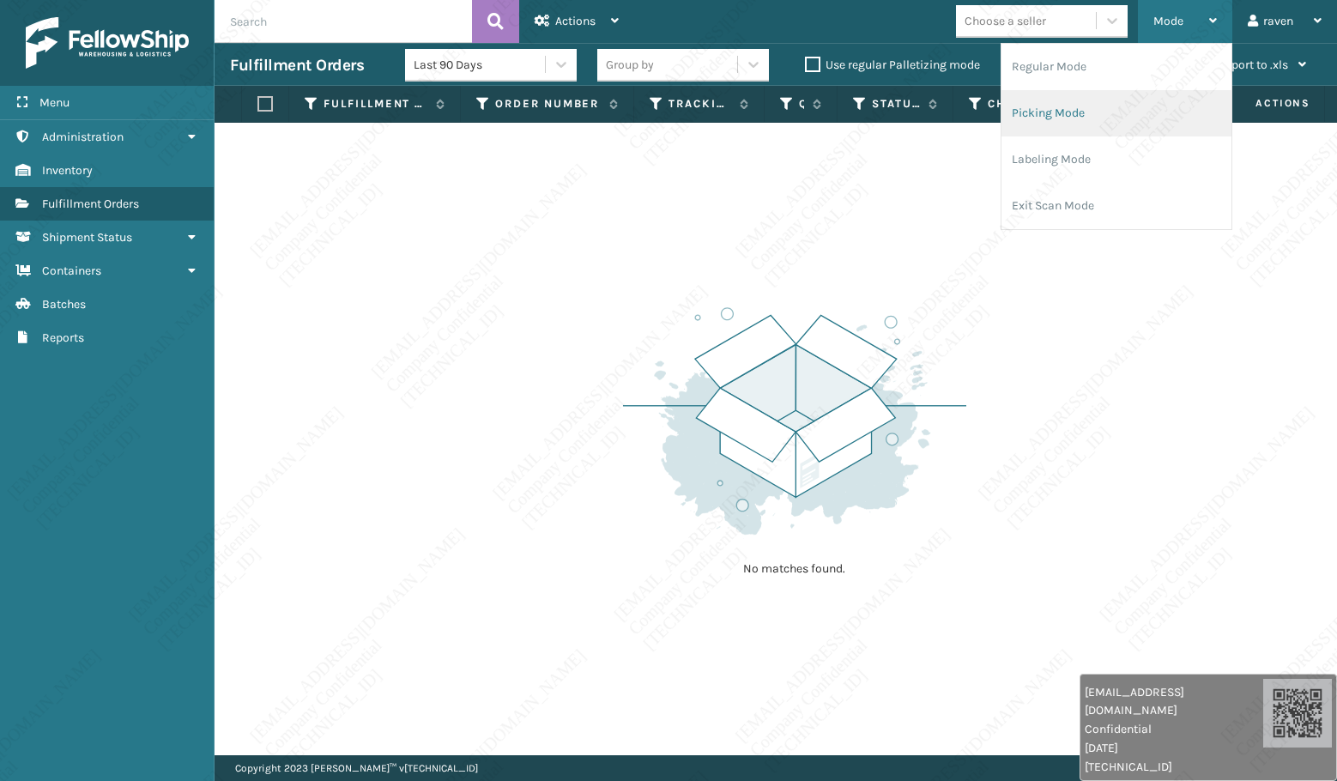
click at [1069, 118] on li "Picking Mode" at bounding box center [1116, 113] width 230 height 46
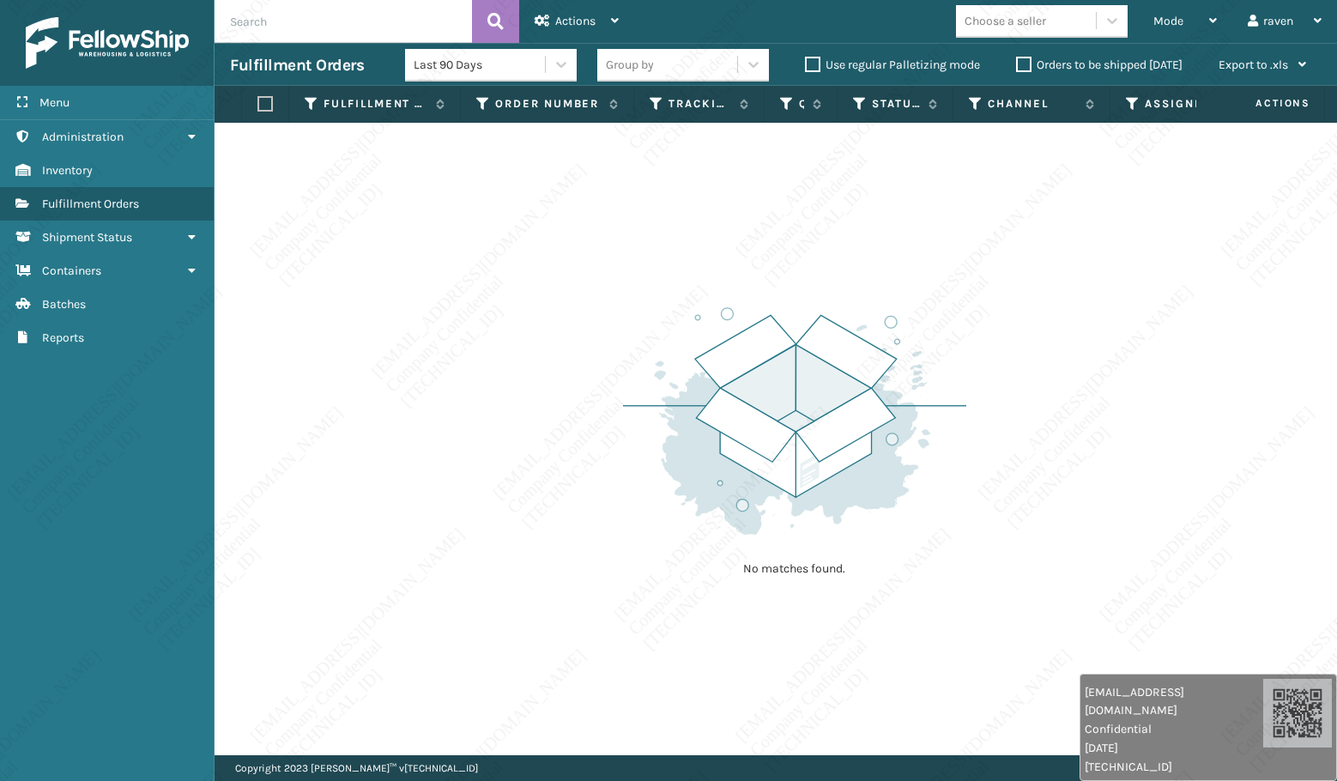
click at [957, 310] on img at bounding box center [794, 421] width 343 height 238
drag, startPoint x: 660, startPoint y: 247, endPoint x: 719, endPoint y: 230, distance: 61.6
click at [661, 247] on div "No matches found." at bounding box center [775, 439] width 1122 height 632
click at [1148, 20] on div "Mode Regular Mode Picking Mode Labeling Mode Exit Scan Mode" at bounding box center [1185, 21] width 94 height 43
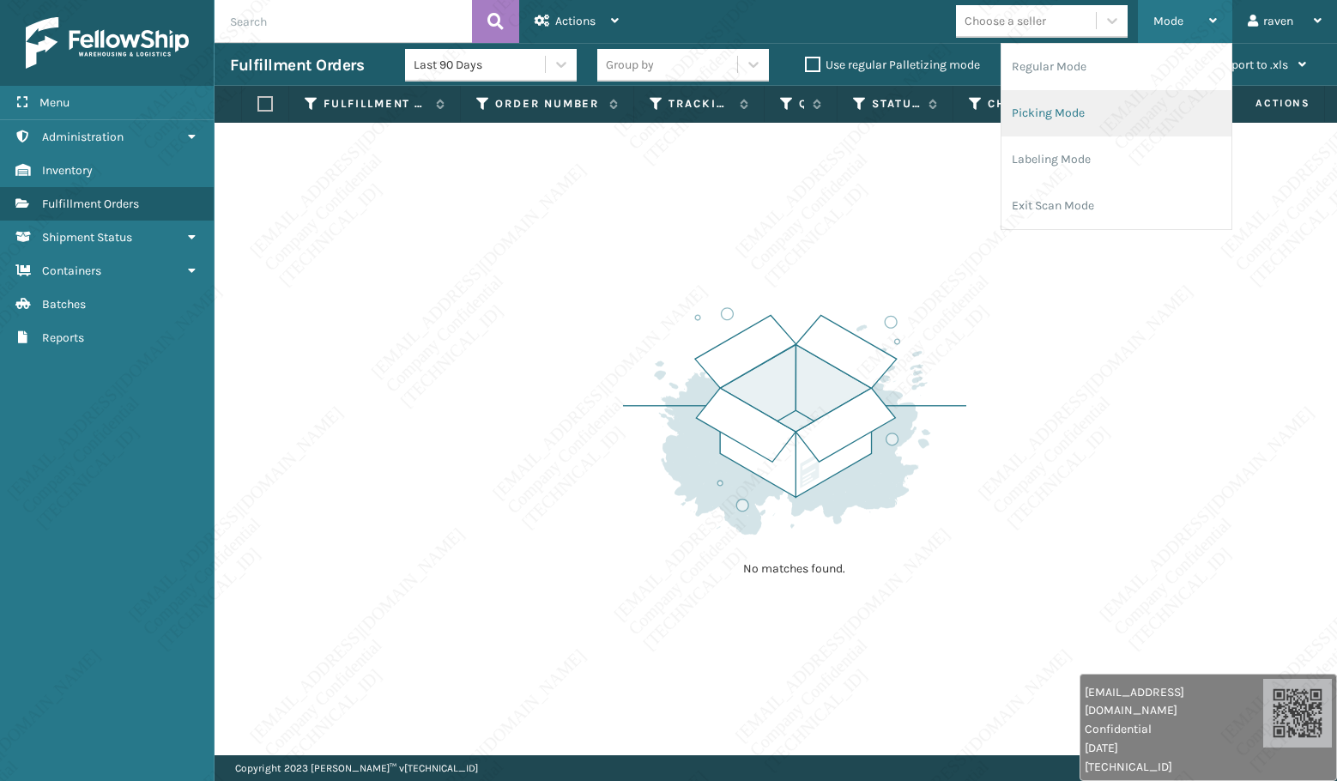
click at [1099, 112] on li "Picking Mode" at bounding box center [1116, 113] width 230 height 46
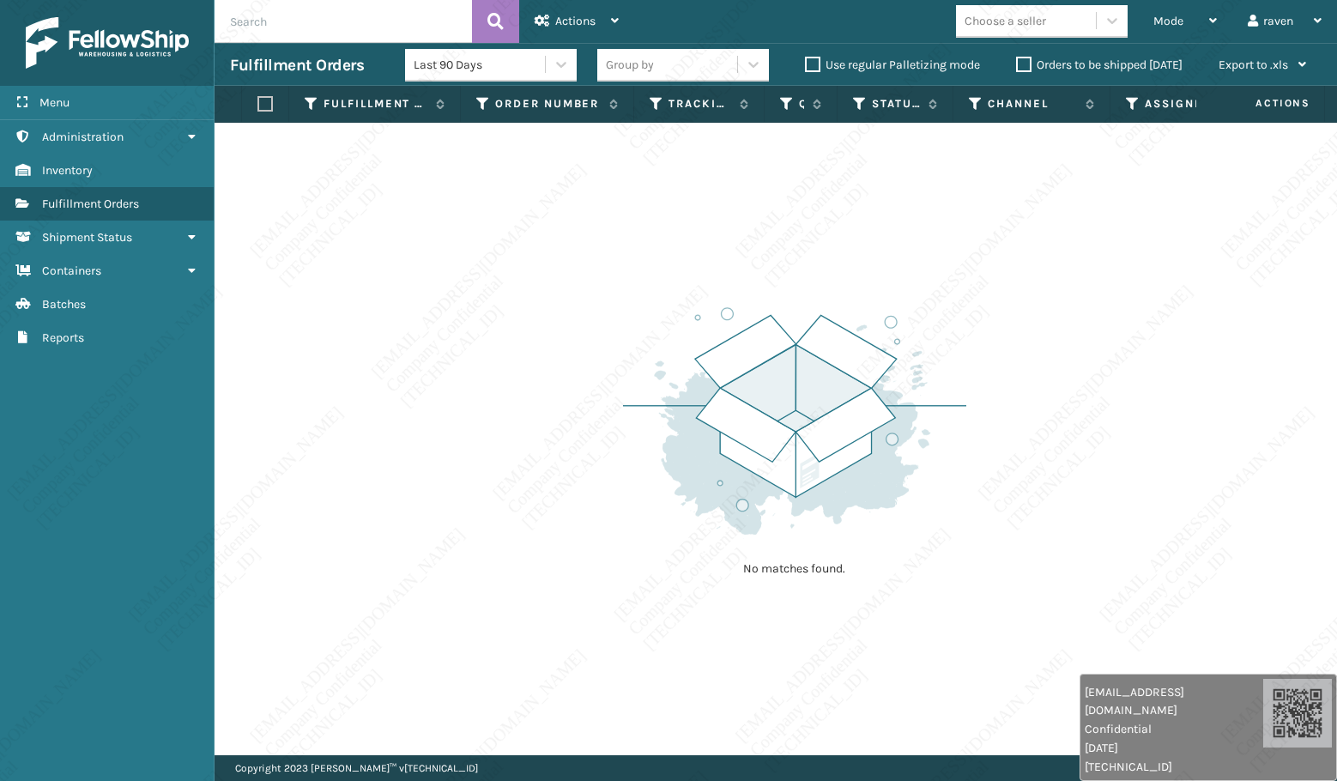
click at [1029, 345] on div "No matches found." at bounding box center [775, 439] width 1122 height 632
click at [711, 430] on img at bounding box center [794, 421] width 343 height 238
click at [1162, 21] on span "Mode" at bounding box center [1168, 21] width 30 height 15
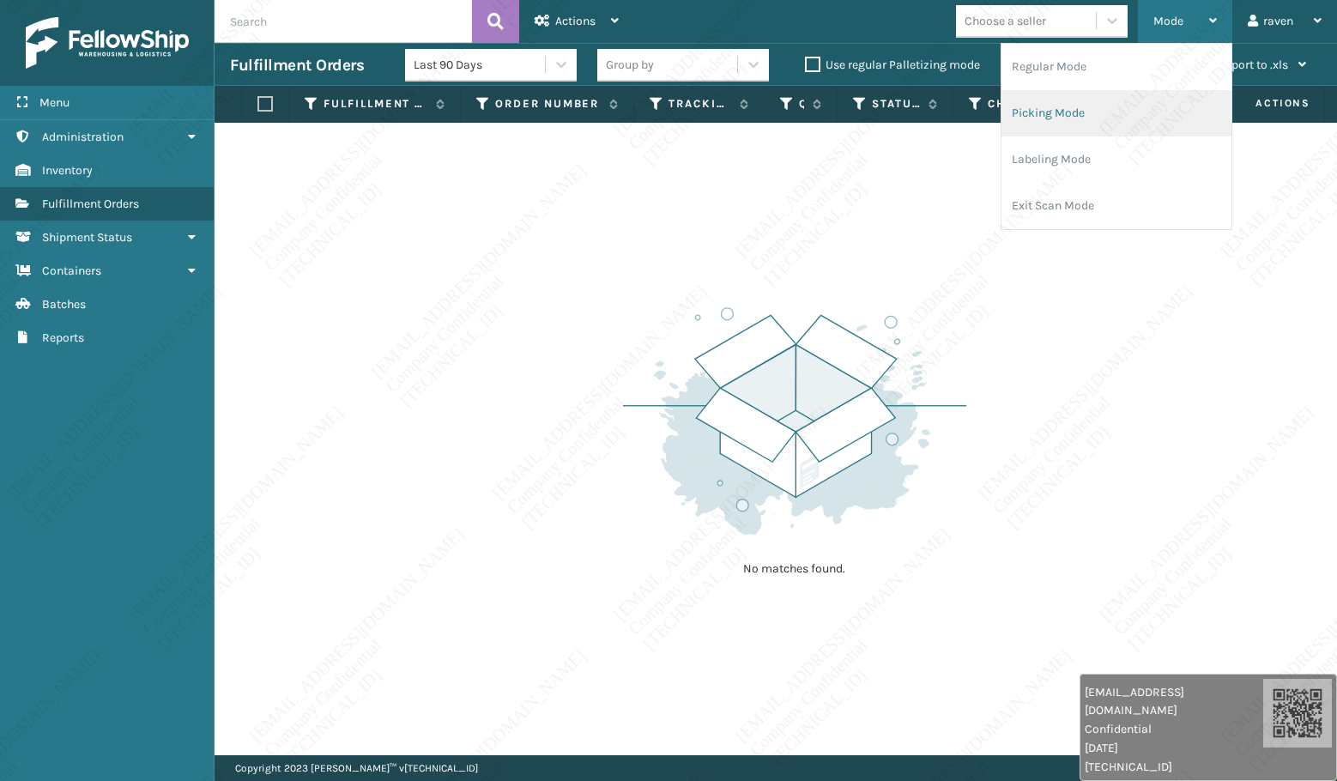
click at [1068, 90] on li "Picking Mode" at bounding box center [1116, 113] width 230 height 46
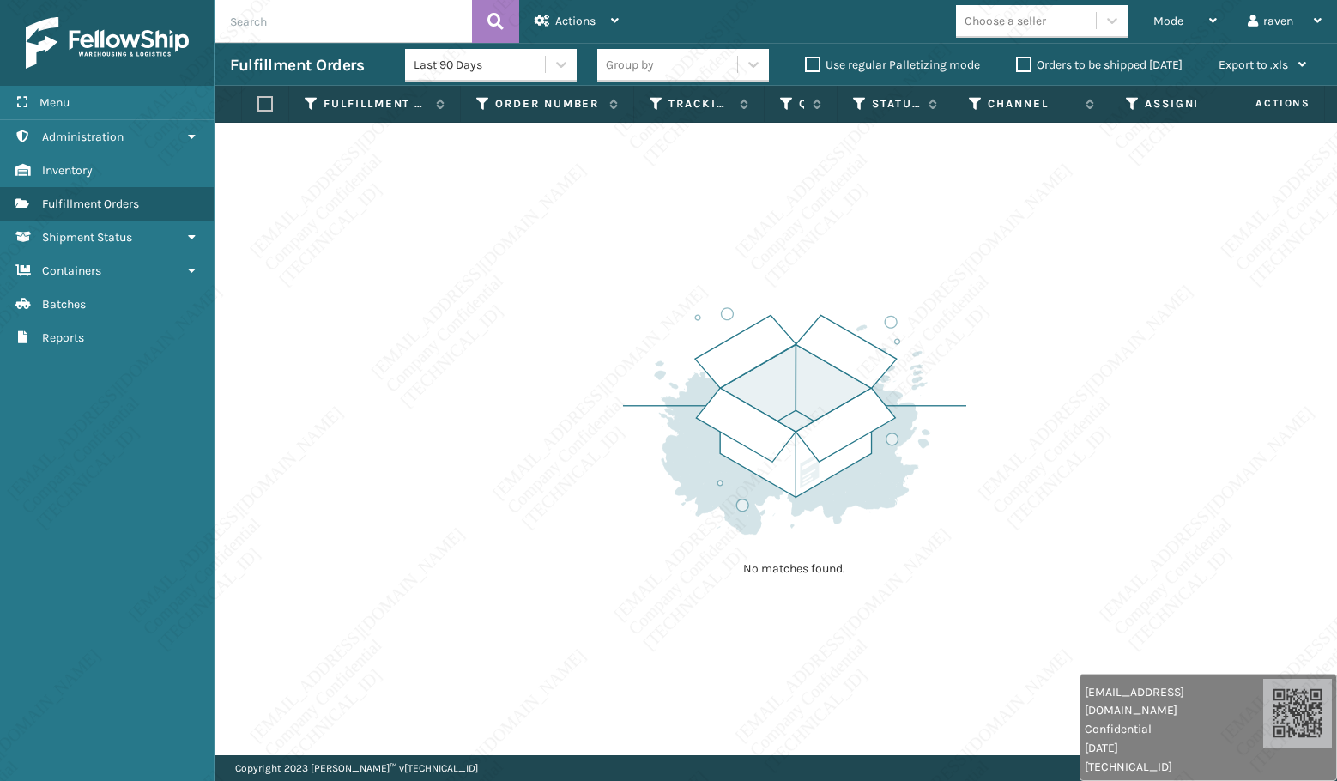
click at [933, 365] on img at bounding box center [794, 421] width 343 height 238
click at [1173, 19] on span "Mode" at bounding box center [1168, 21] width 30 height 15
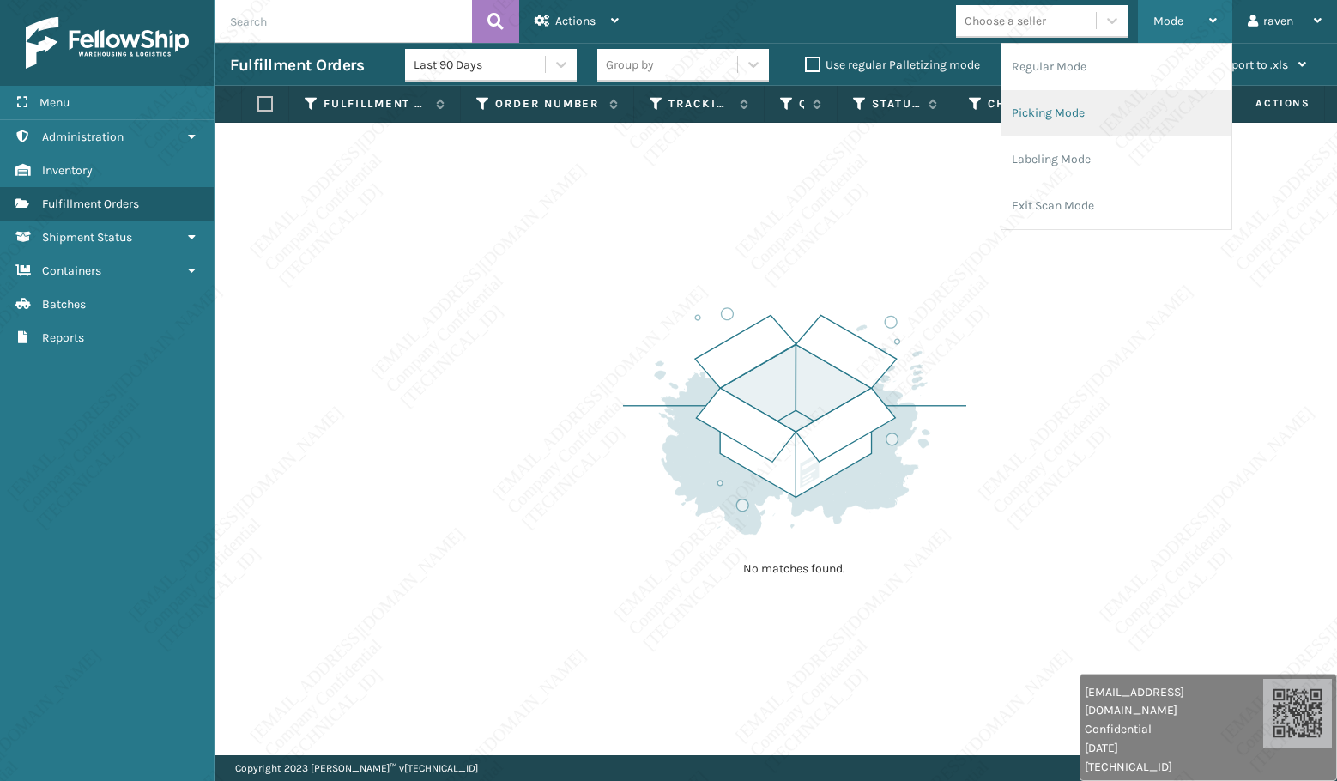
click at [1096, 101] on li "Picking Mode" at bounding box center [1116, 113] width 230 height 46
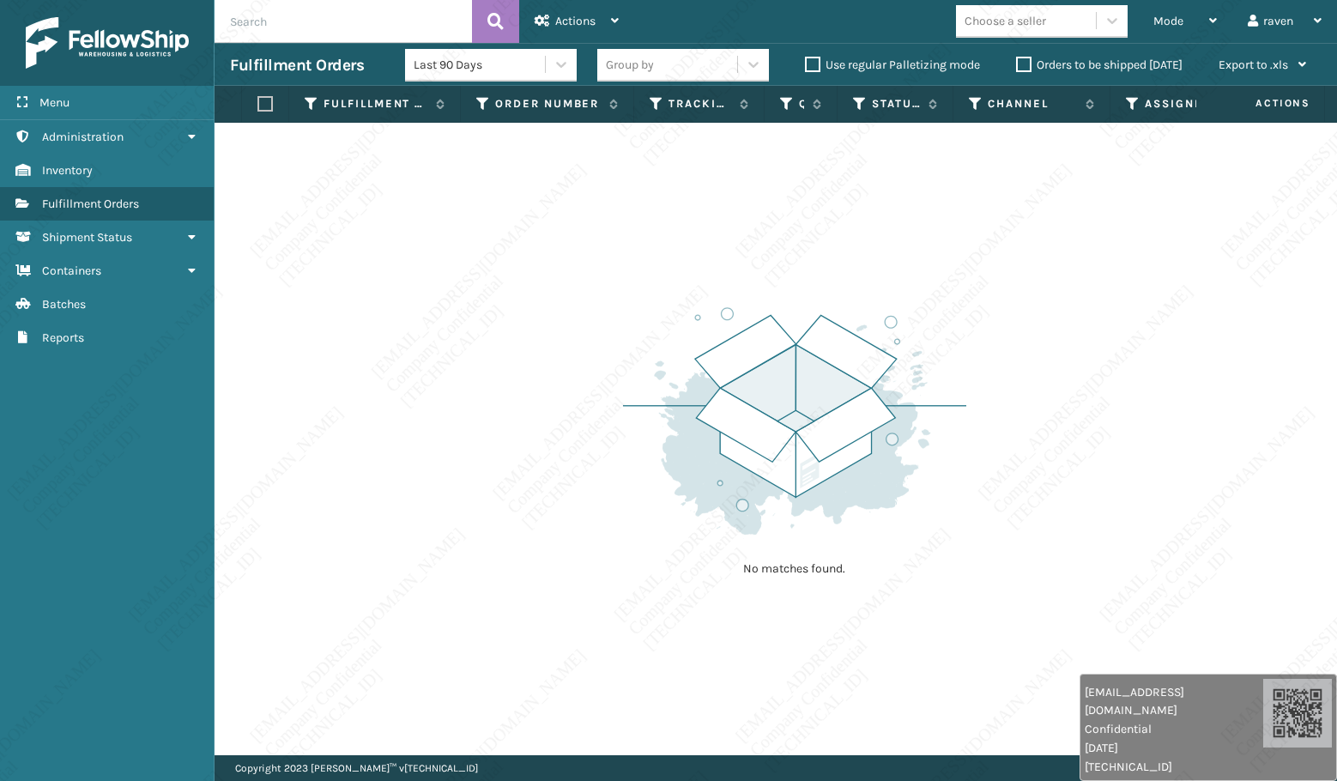
click at [1071, 288] on div "No matches found." at bounding box center [775, 439] width 1122 height 632
click at [1283, 401] on div "No matches found." at bounding box center [775, 439] width 1122 height 632
click at [1240, 503] on div "No matches found." at bounding box center [774, 439] width 1120 height 632
click at [1209, 396] on div "No matches found." at bounding box center [774, 439] width 1120 height 632
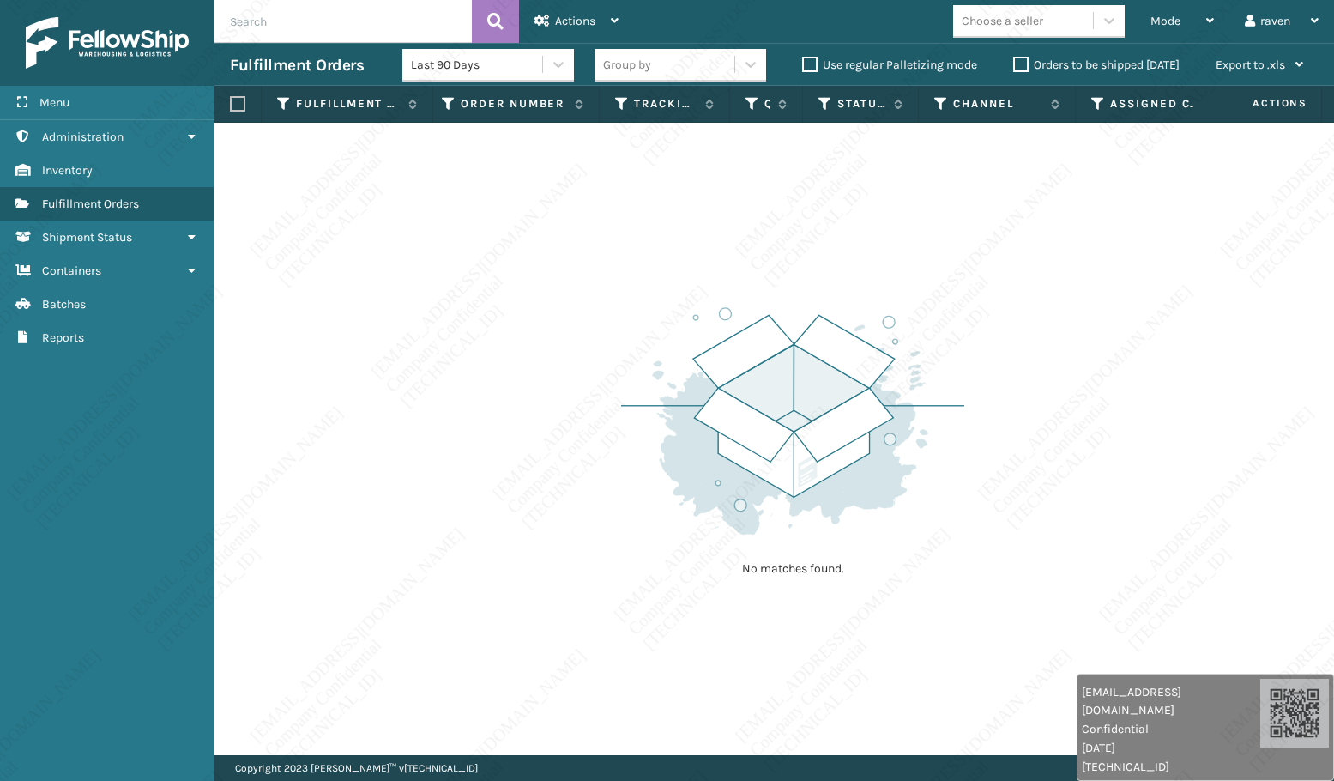
drag, startPoint x: 896, startPoint y: 299, endPoint x: 926, endPoint y: 265, distance: 44.4
click at [895, 299] on div "No matches found." at bounding box center [792, 439] width 343 height 317
click at [1156, 15] on span "Mode" at bounding box center [1165, 21] width 30 height 15
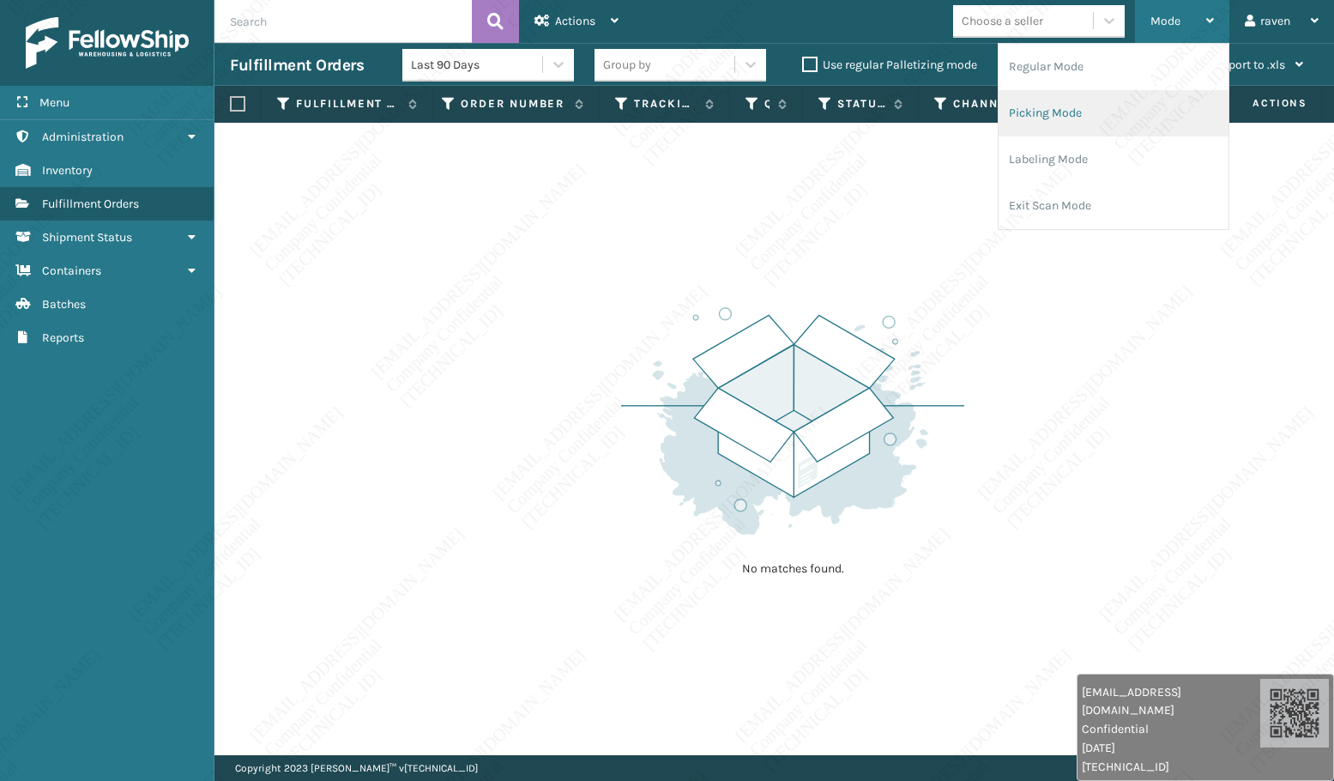
click at [1047, 120] on li "Picking Mode" at bounding box center [1114, 113] width 230 height 46
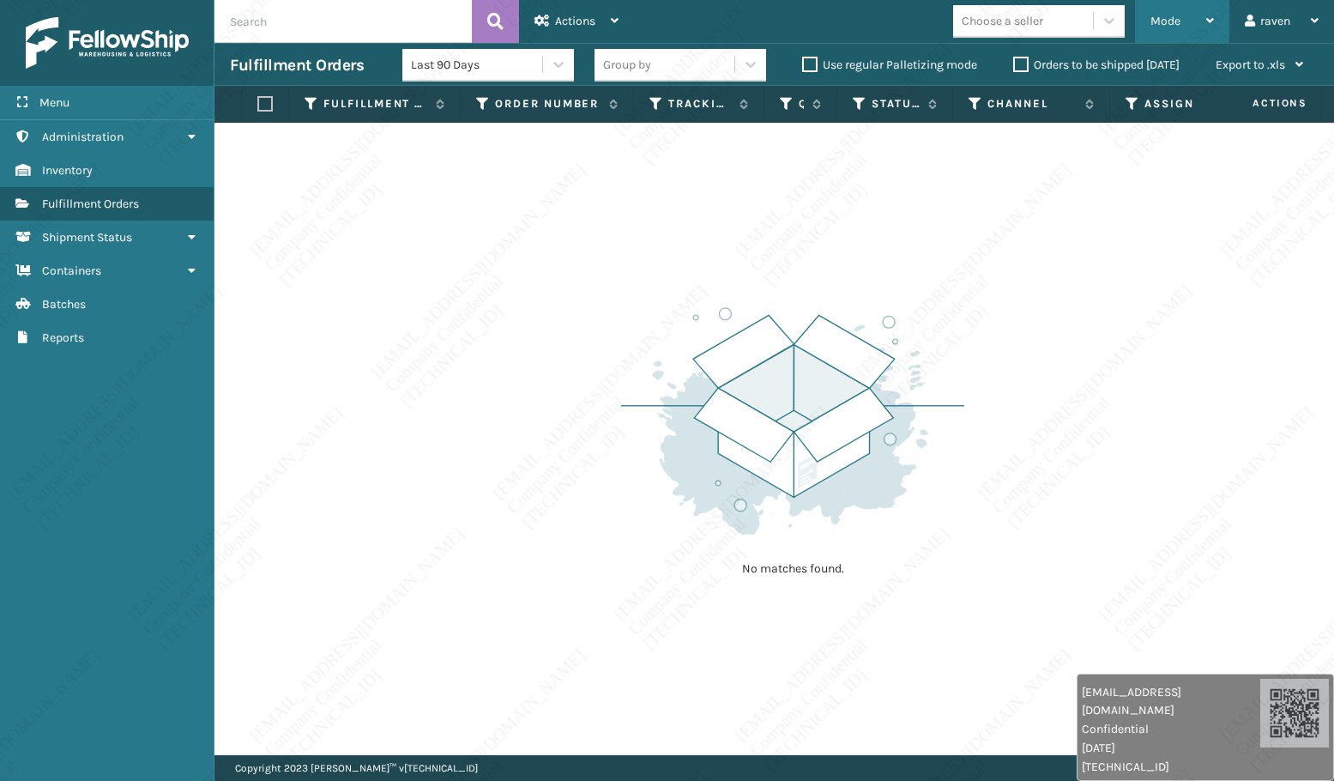
drag, startPoint x: 1166, startPoint y: 11, endPoint x: 1156, endPoint y: 39, distance: 29.0
click at [1168, 11] on div "Mode" at bounding box center [1181, 21] width 63 height 43
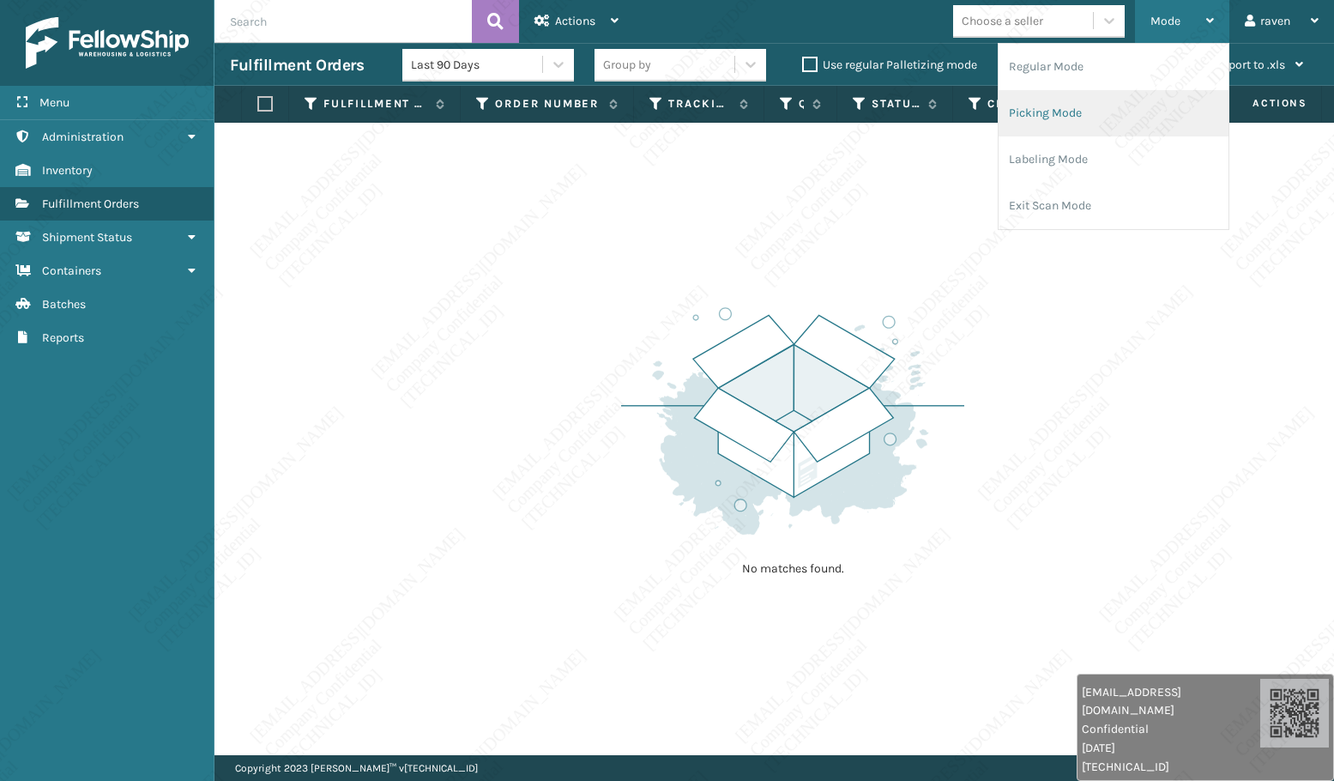
click at [1105, 98] on li "Picking Mode" at bounding box center [1114, 113] width 230 height 46
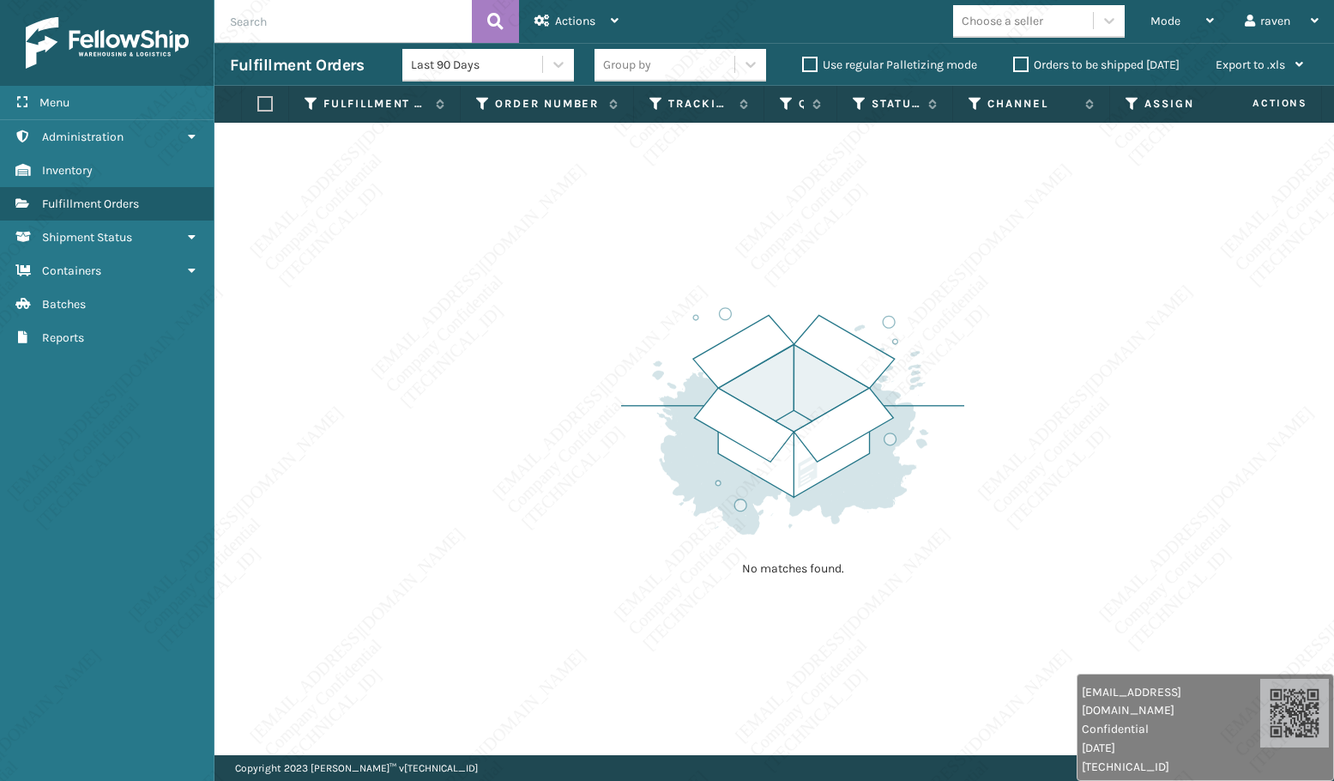
click at [524, 683] on div "No matches found." at bounding box center [774, 439] width 1120 height 632
